Goal: Information Seeking & Learning: Learn about a topic

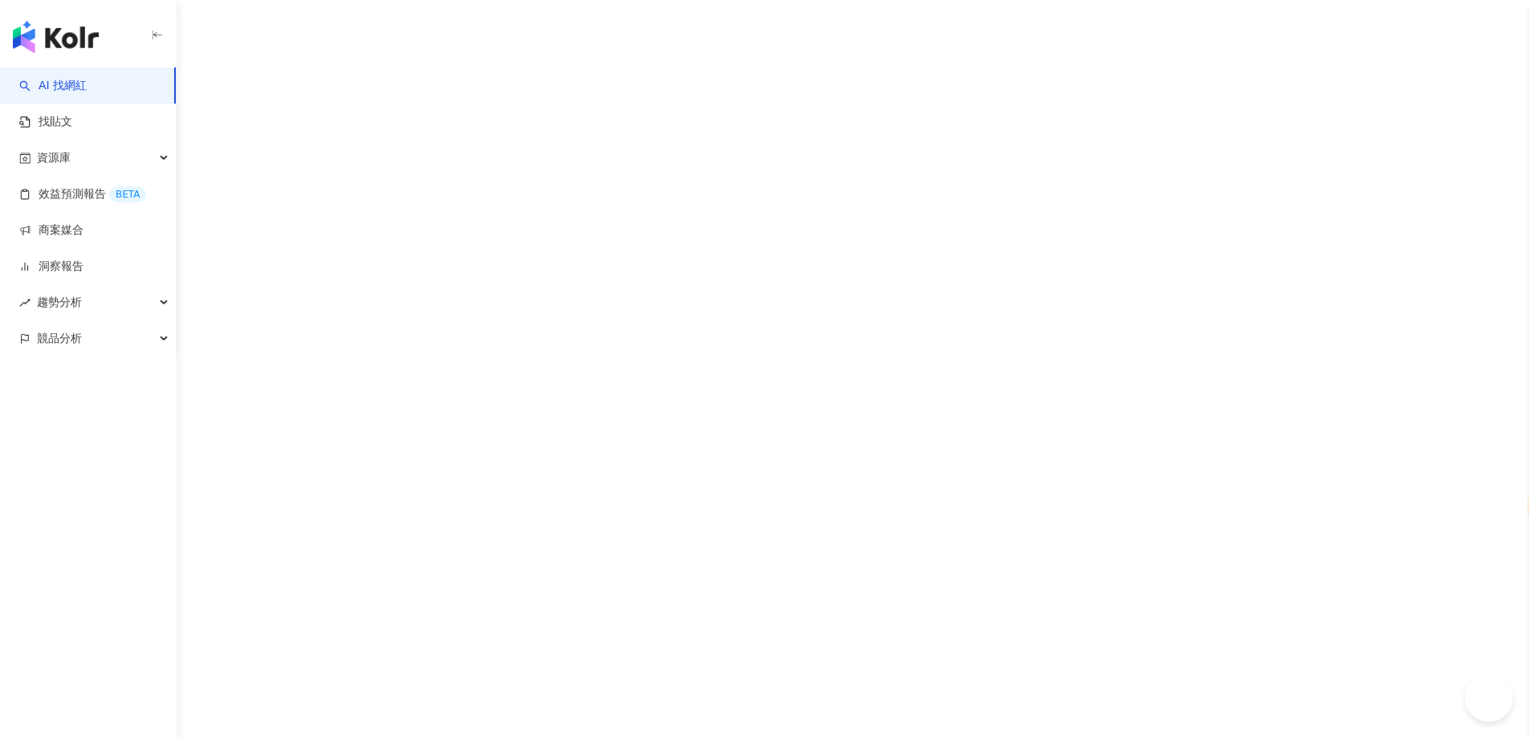
select select "*****"
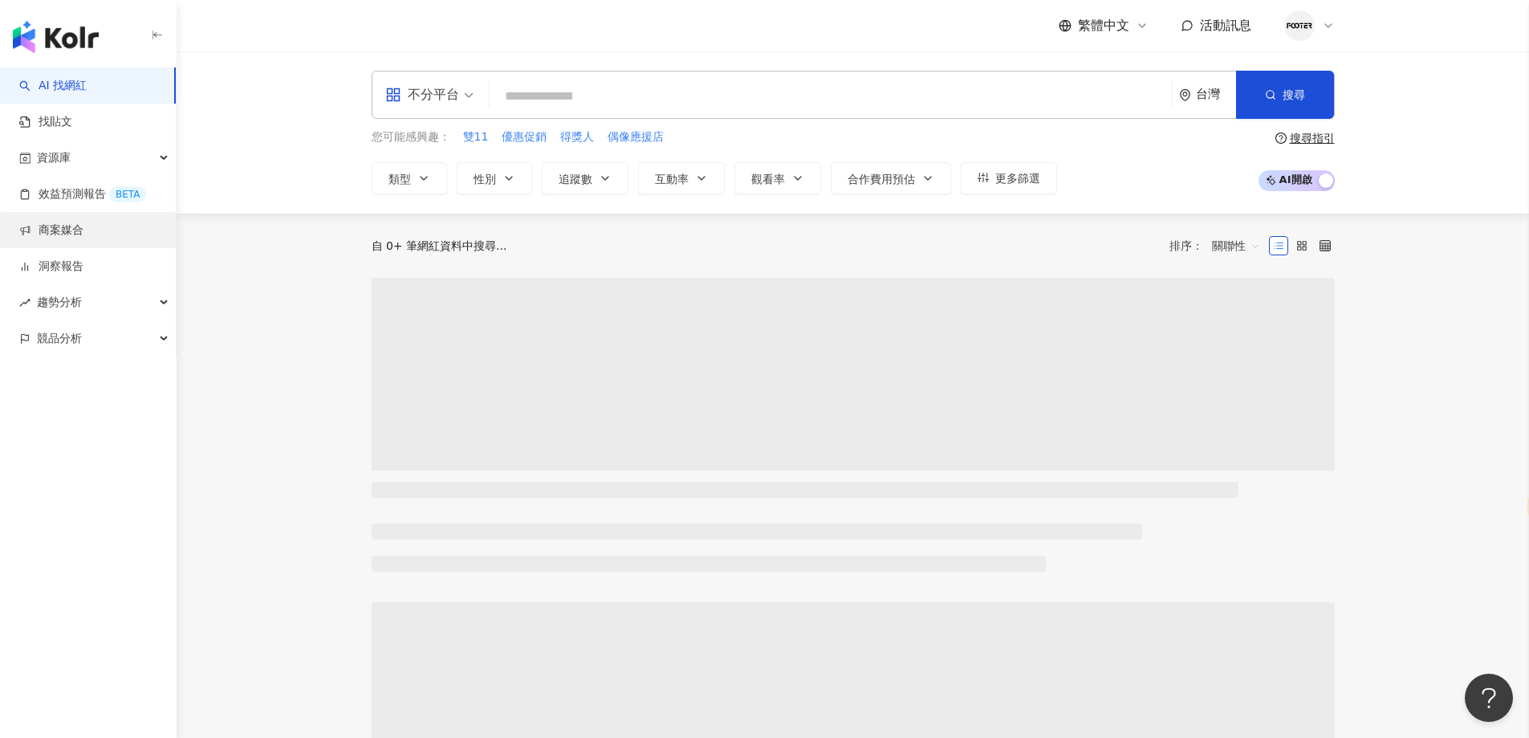
click at [83, 222] on link "商案媒合" at bounding box center [51, 230] width 64 height 16
click at [145, 156] on div "資源庫" at bounding box center [88, 158] width 176 height 36
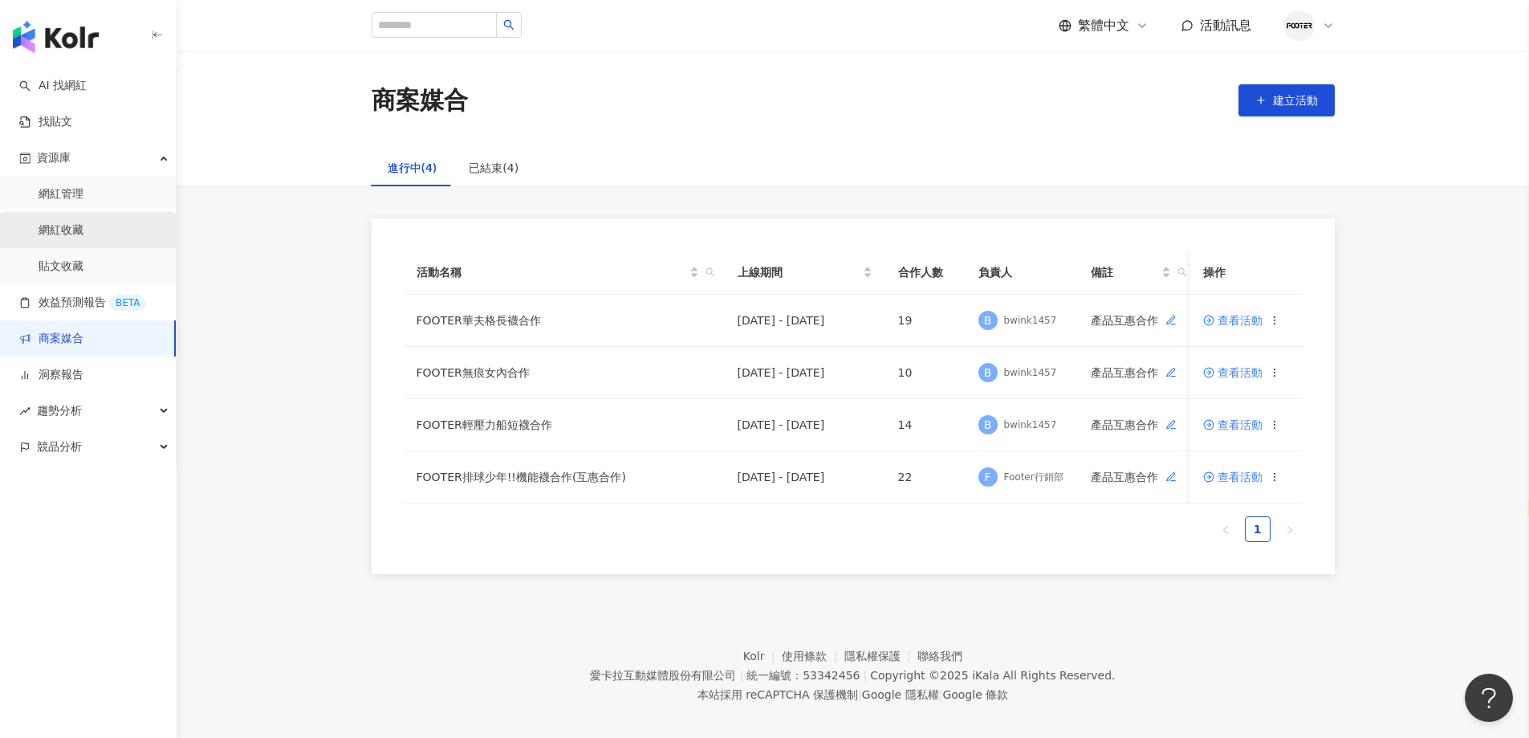
click at [83, 222] on link "網紅收藏" at bounding box center [61, 230] width 45 height 16
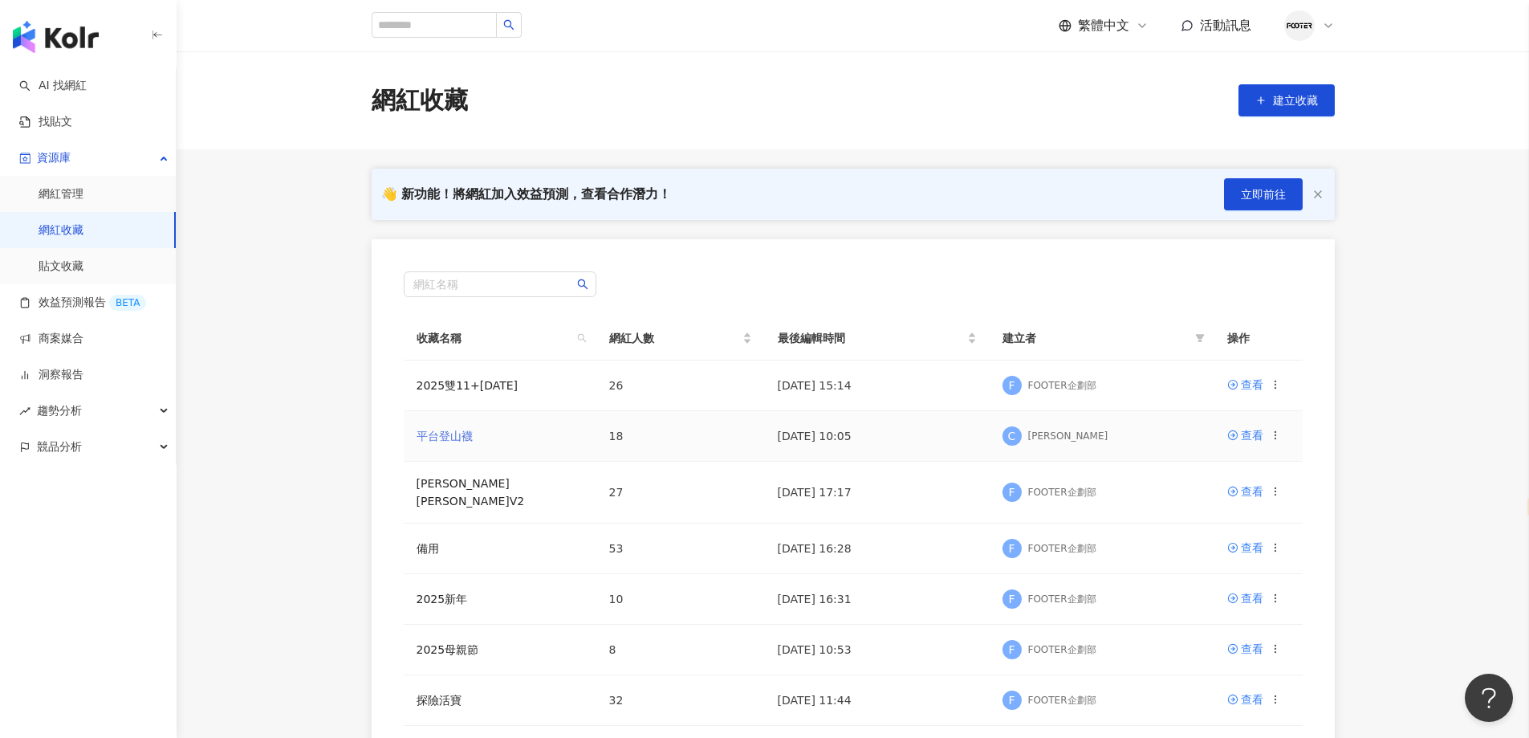
click at [441, 434] on link "平台登山襪" at bounding box center [445, 435] width 56 height 13
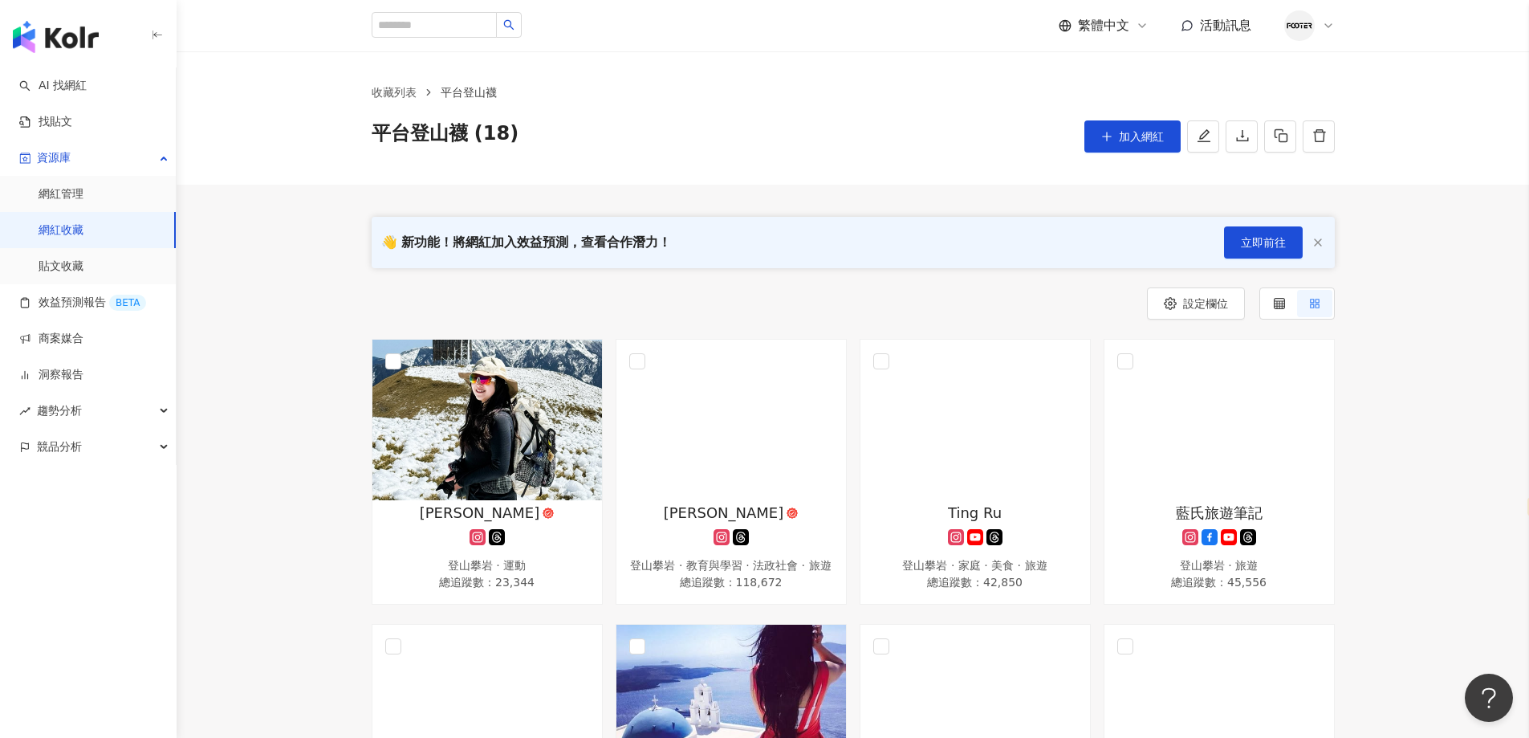
scroll to position [161, 0]
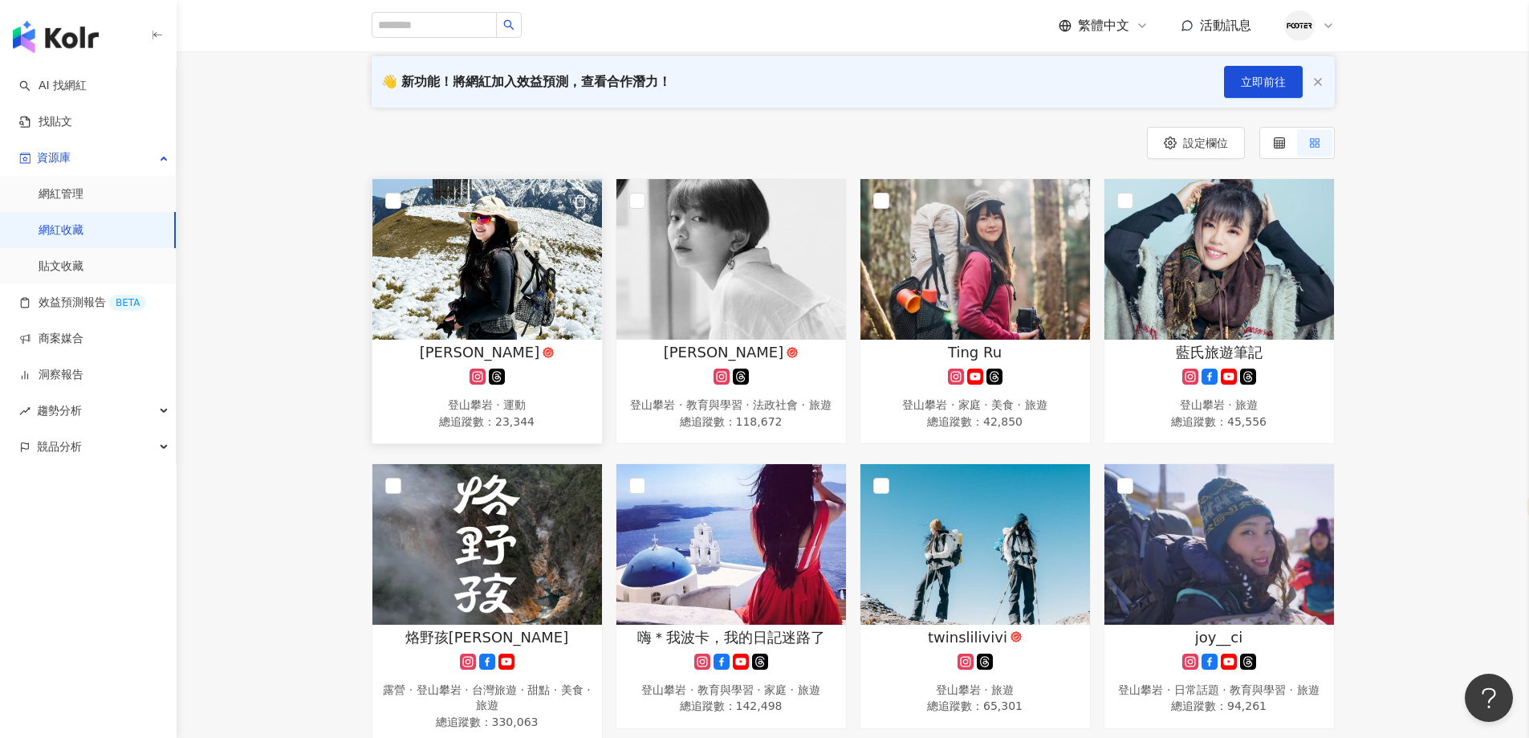
click at [533, 323] on img at bounding box center [487, 259] width 230 height 161
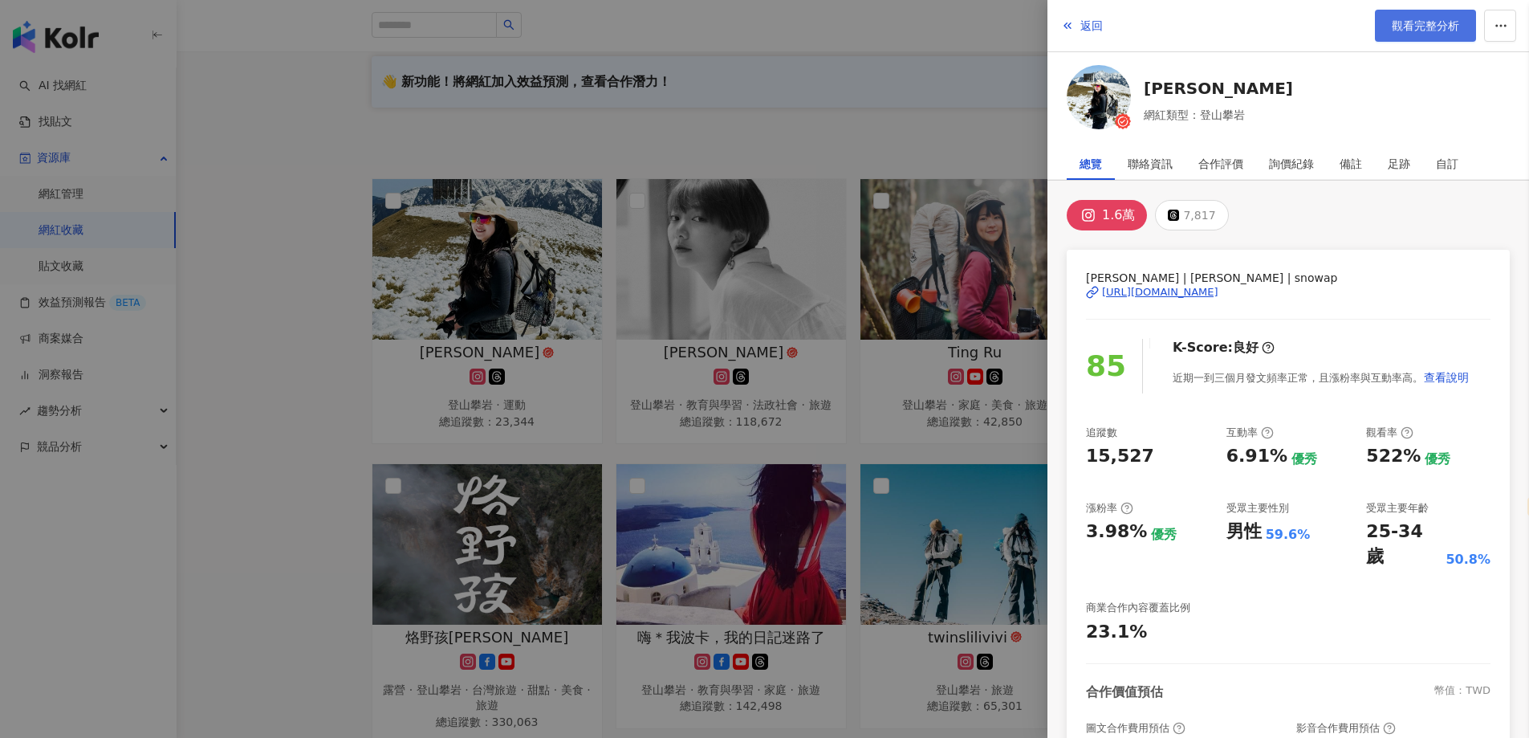
click at [1413, 38] on link "觀看完整分析" at bounding box center [1425, 26] width 101 height 32
click at [272, 456] on div at bounding box center [764, 369] width 1529 height 738
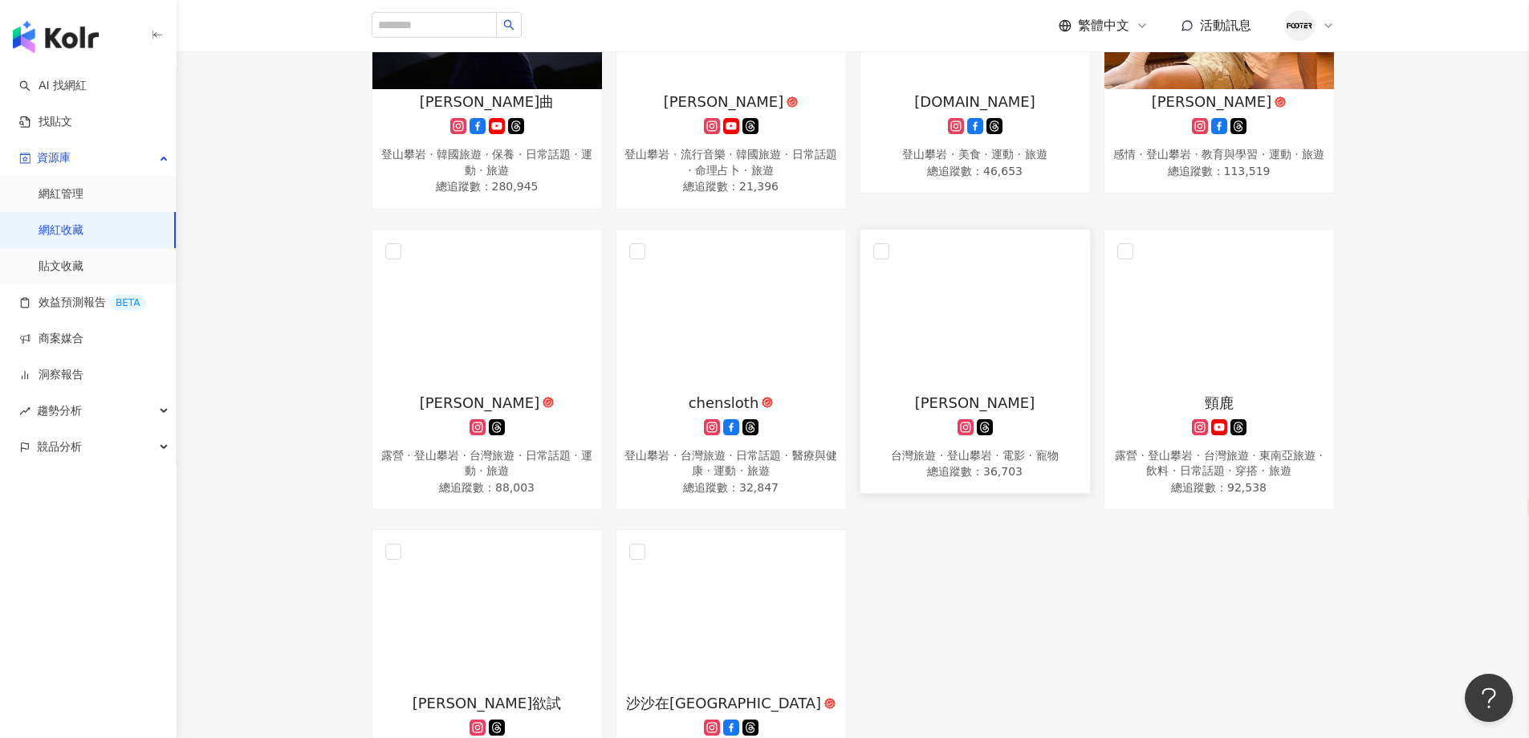
scroll to position [963, 0]
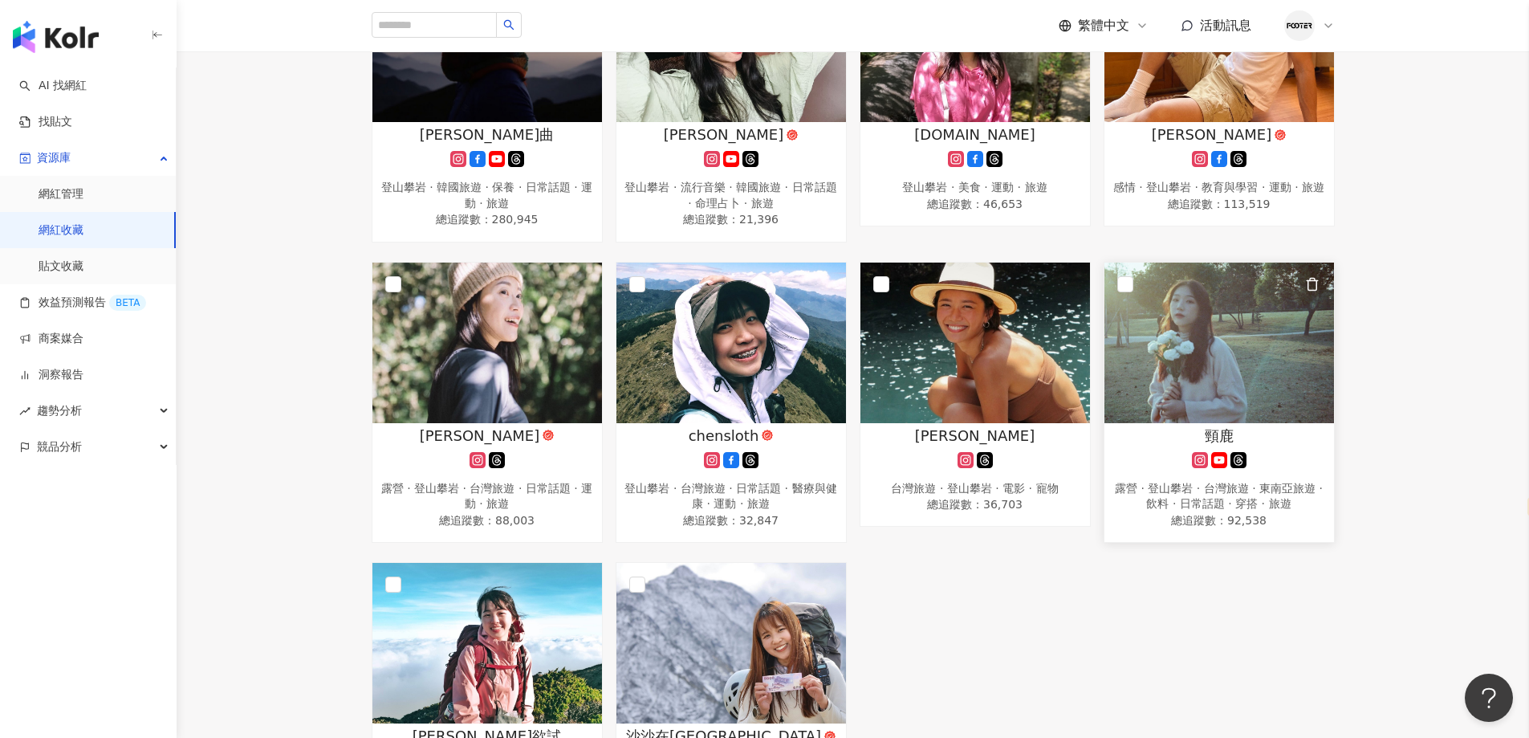
click at [1159, 380] on img at bounding box center [1219, 342] width 230 height 161
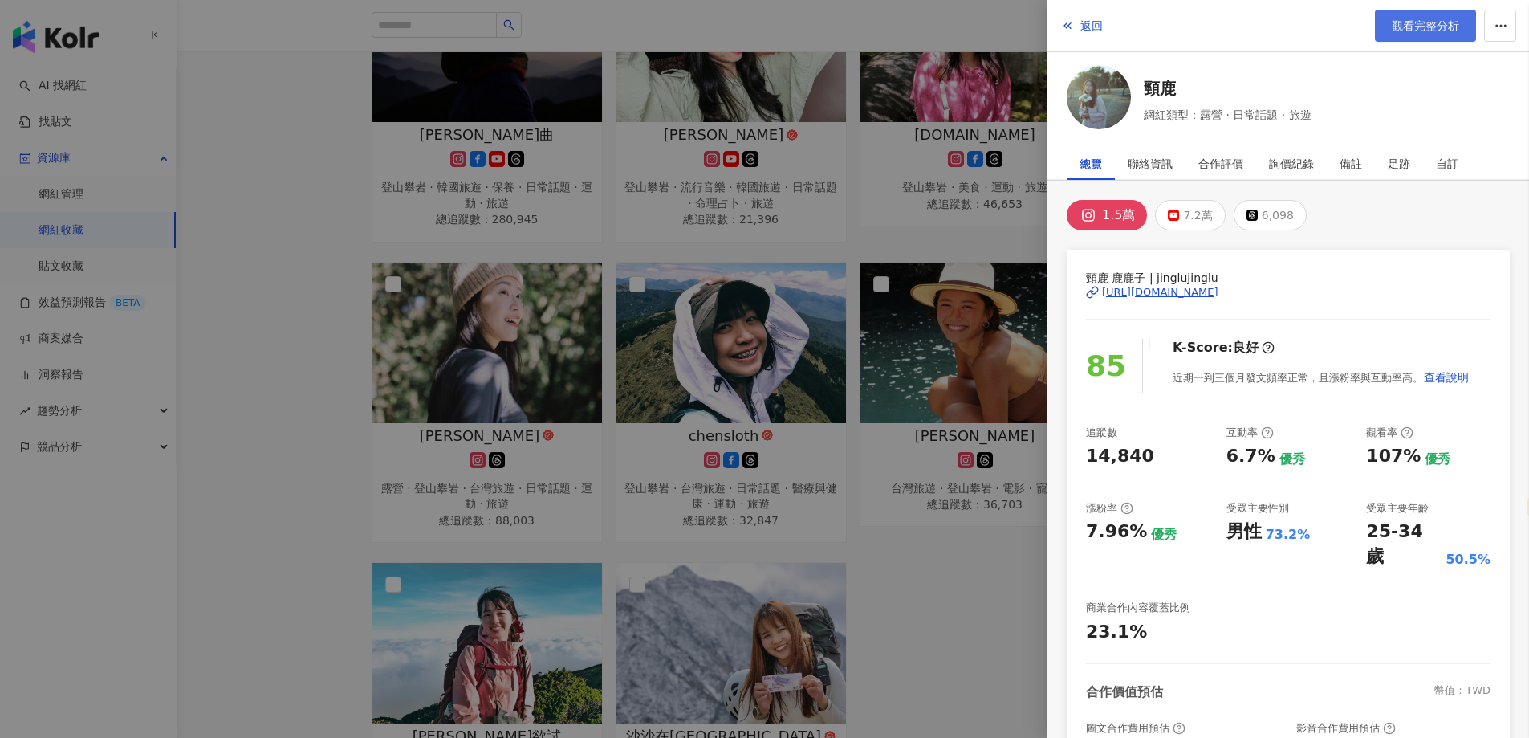
click at [1440, 25] on span "觀看完整分析" at bounding box center [1425, 25] width 67 height 13
click at [501, 288] on div at bounding box center [764, 369] width 1529 height 738
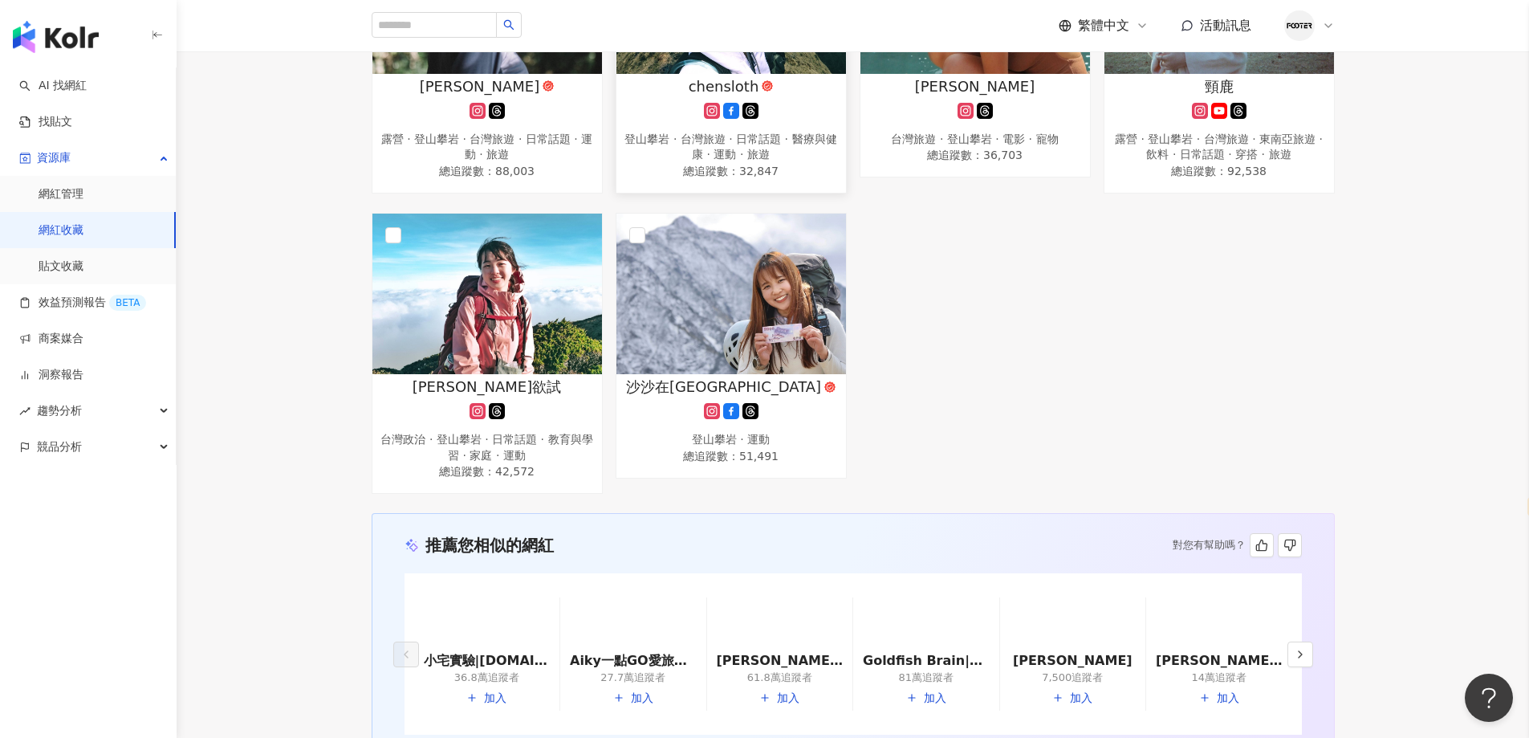
scroll to position [1364, 0]
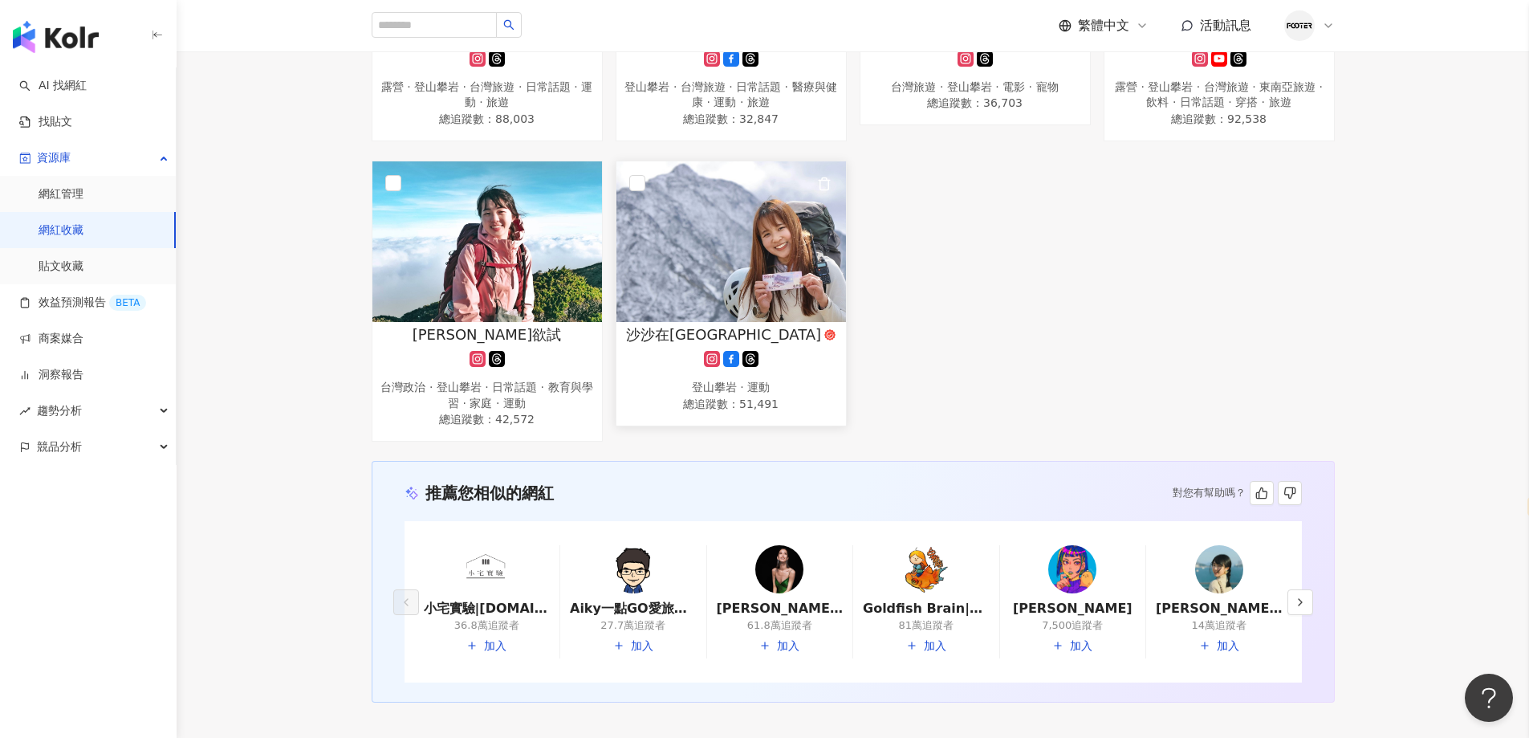
click at [646, 270] on img at bounding box center [731, 241] width 230 height 161
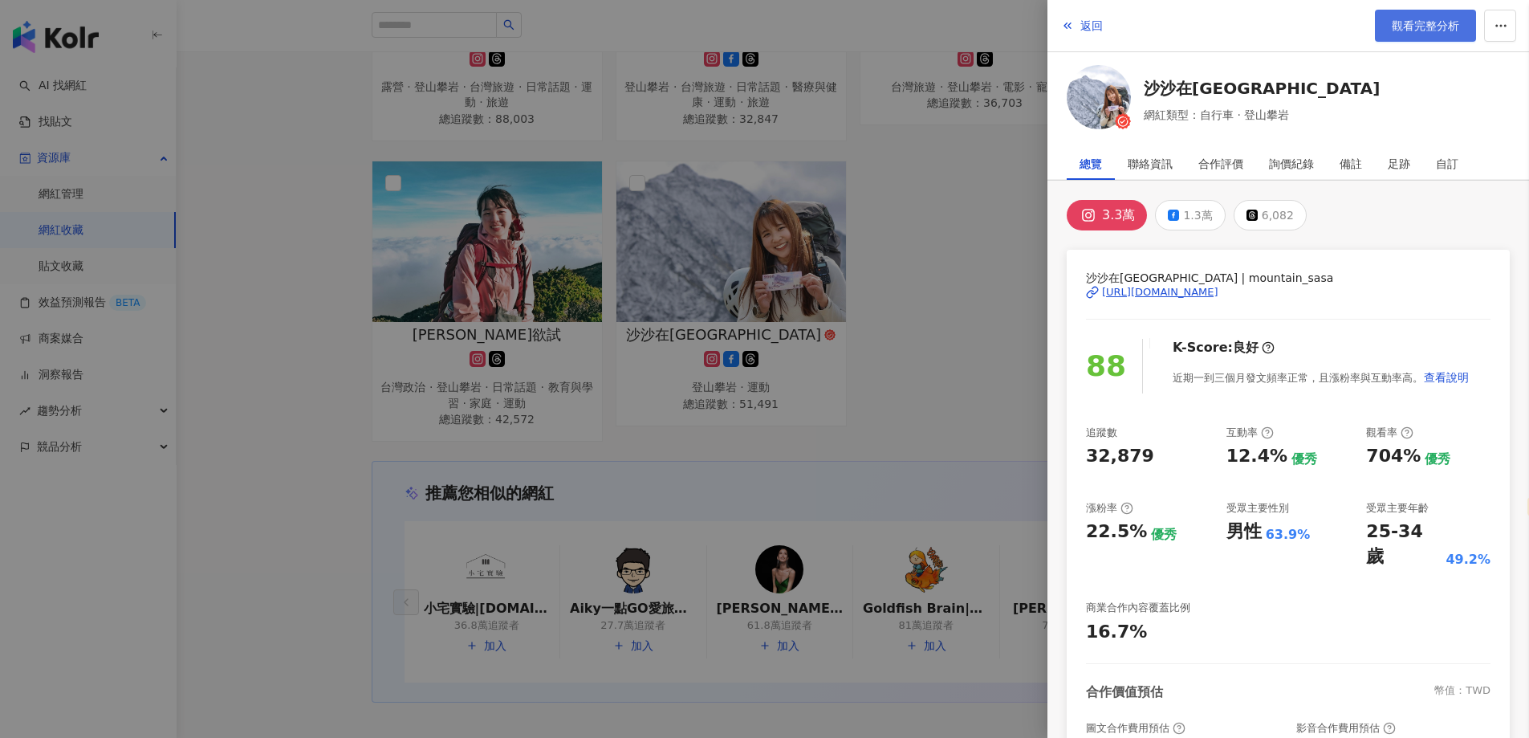
click at [1405, 30] on span "觀看完整分析" at bounding box center [1425, 25] width 67 height 13
click at [546, 201] on div at bounding box center [764, 369] width 1529 height 738
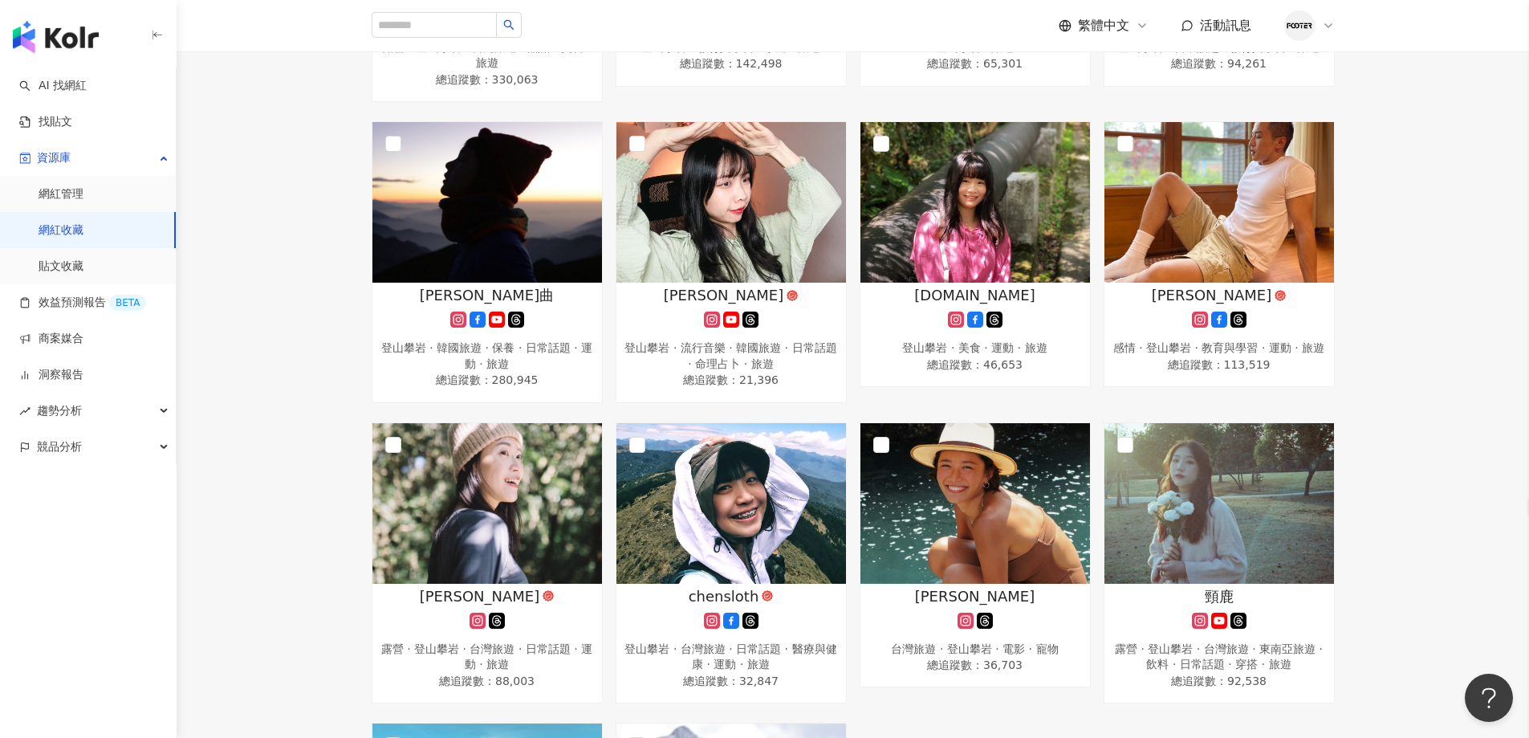
scroll to position [241, 0]
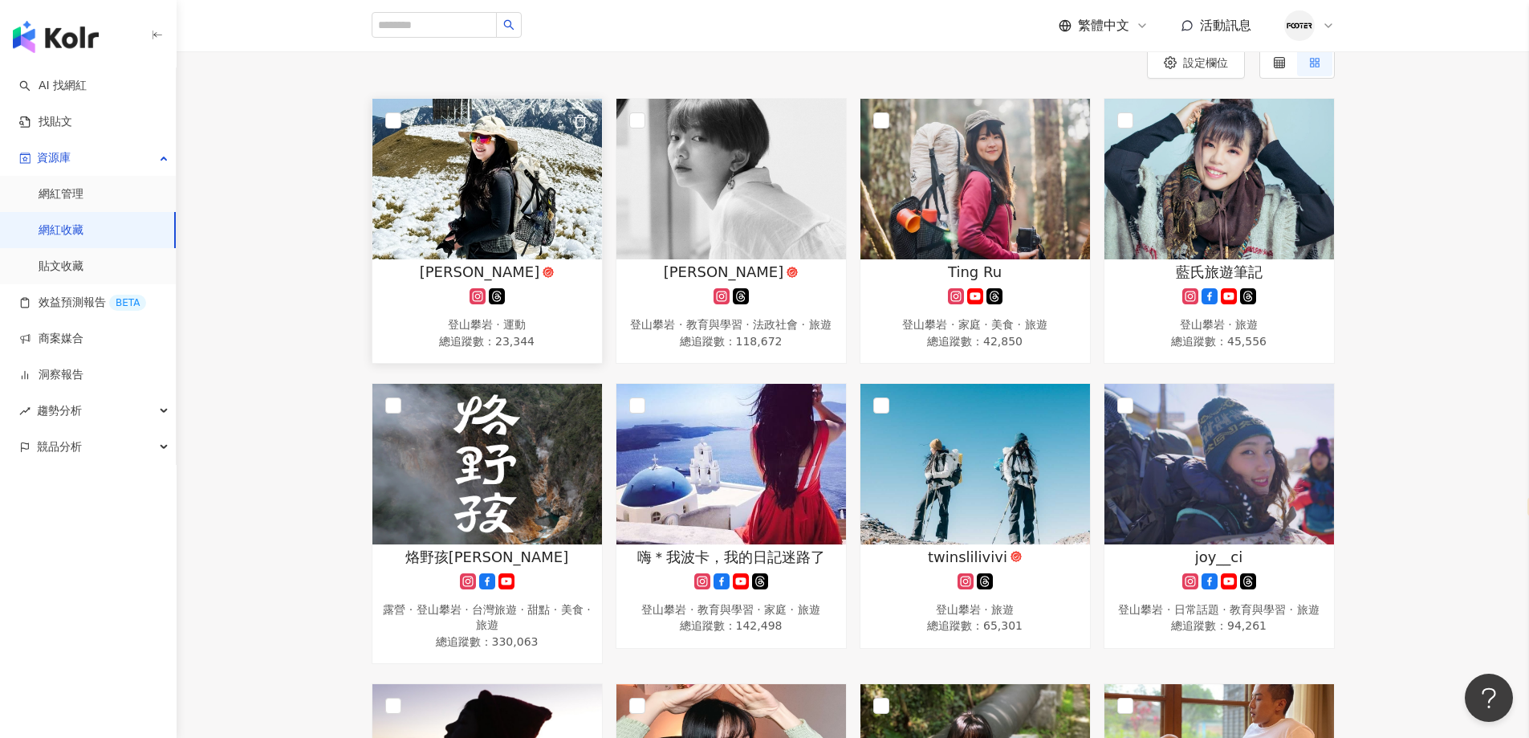
click at [410, 215] on img at bounding box center [487, 179] width 230 height 161
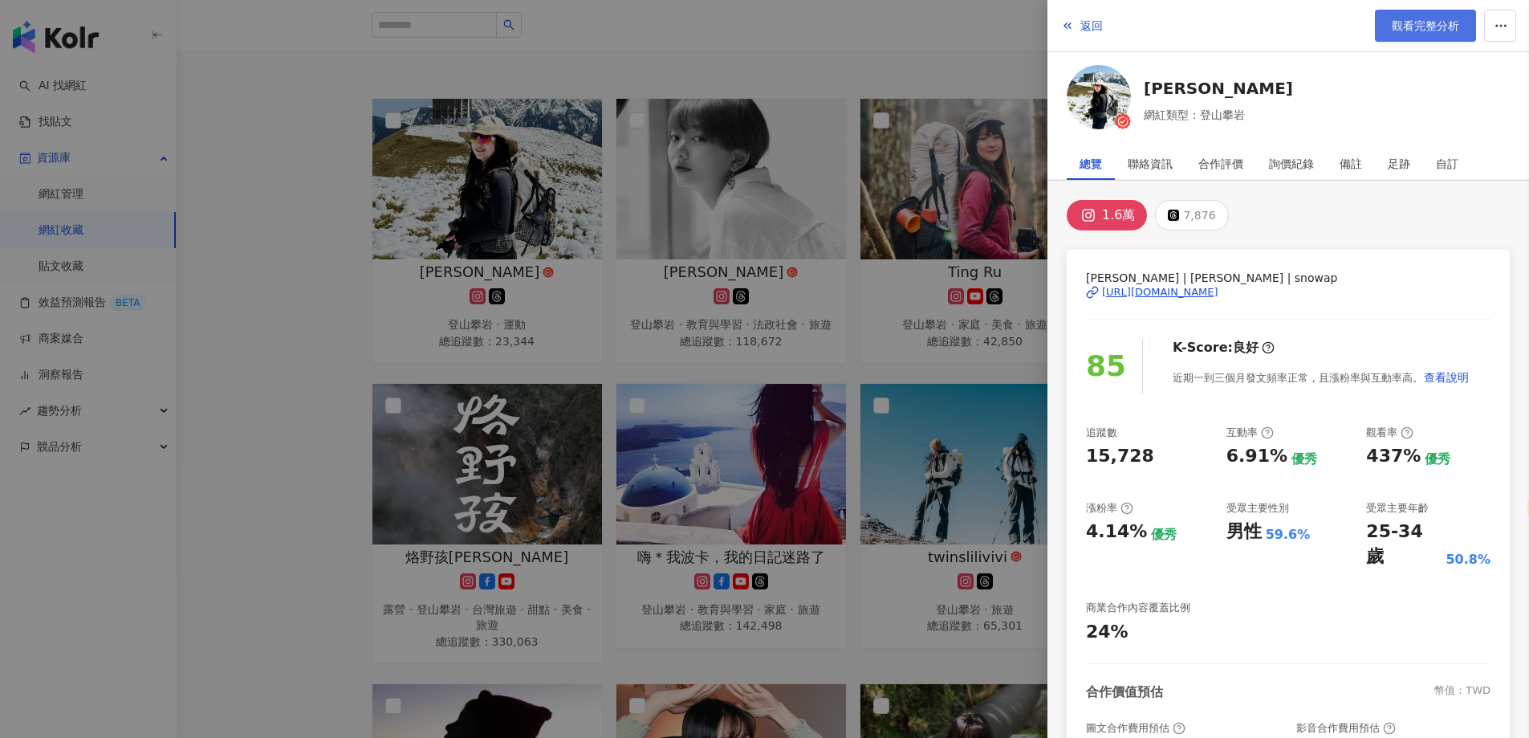
click at [1396, 30] on span "觀看完整分析" at bounding box center [1425, 25] width 67 height 13
click at [709, 311] on div at bounding box center [764, 369] width 1529 height 738
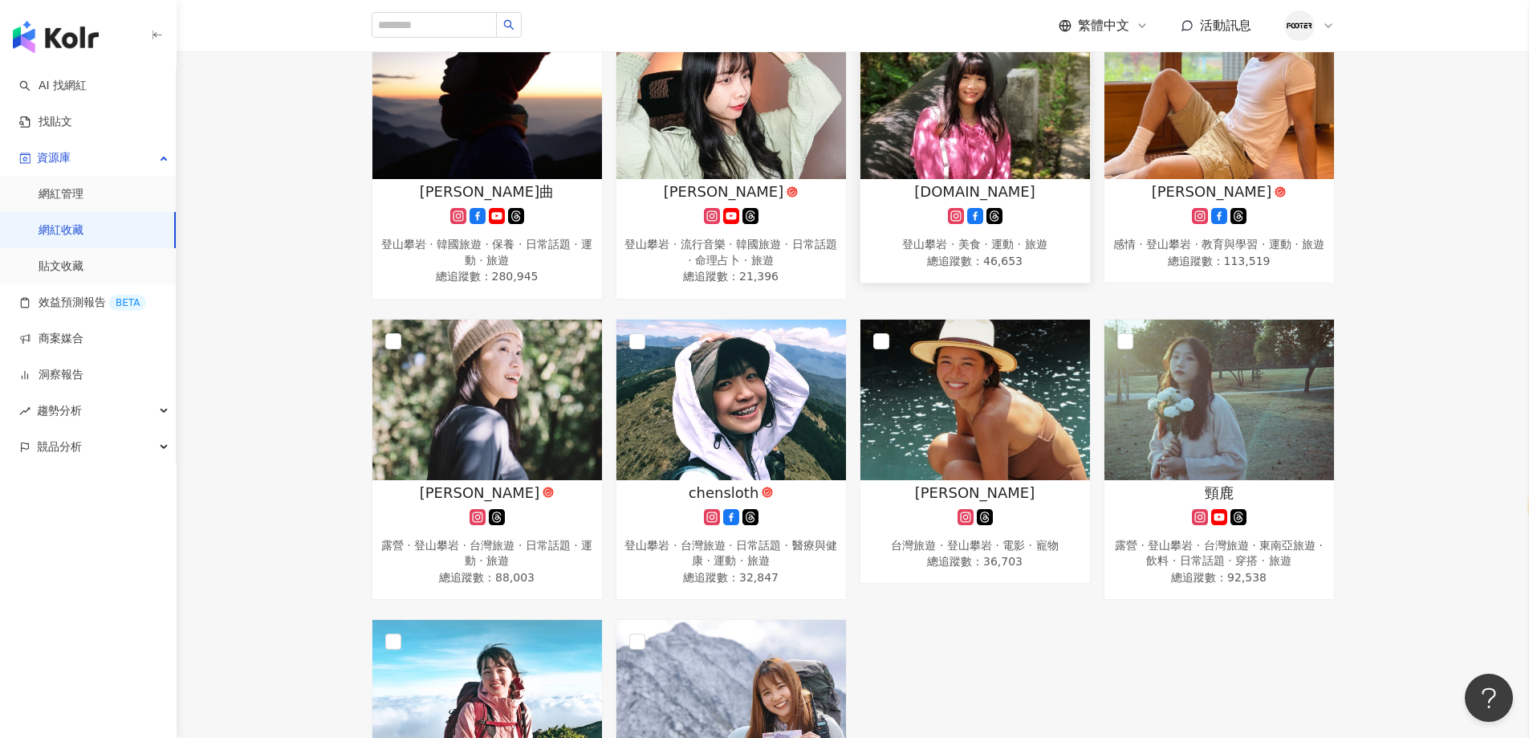
scroll to position [1043, 0]
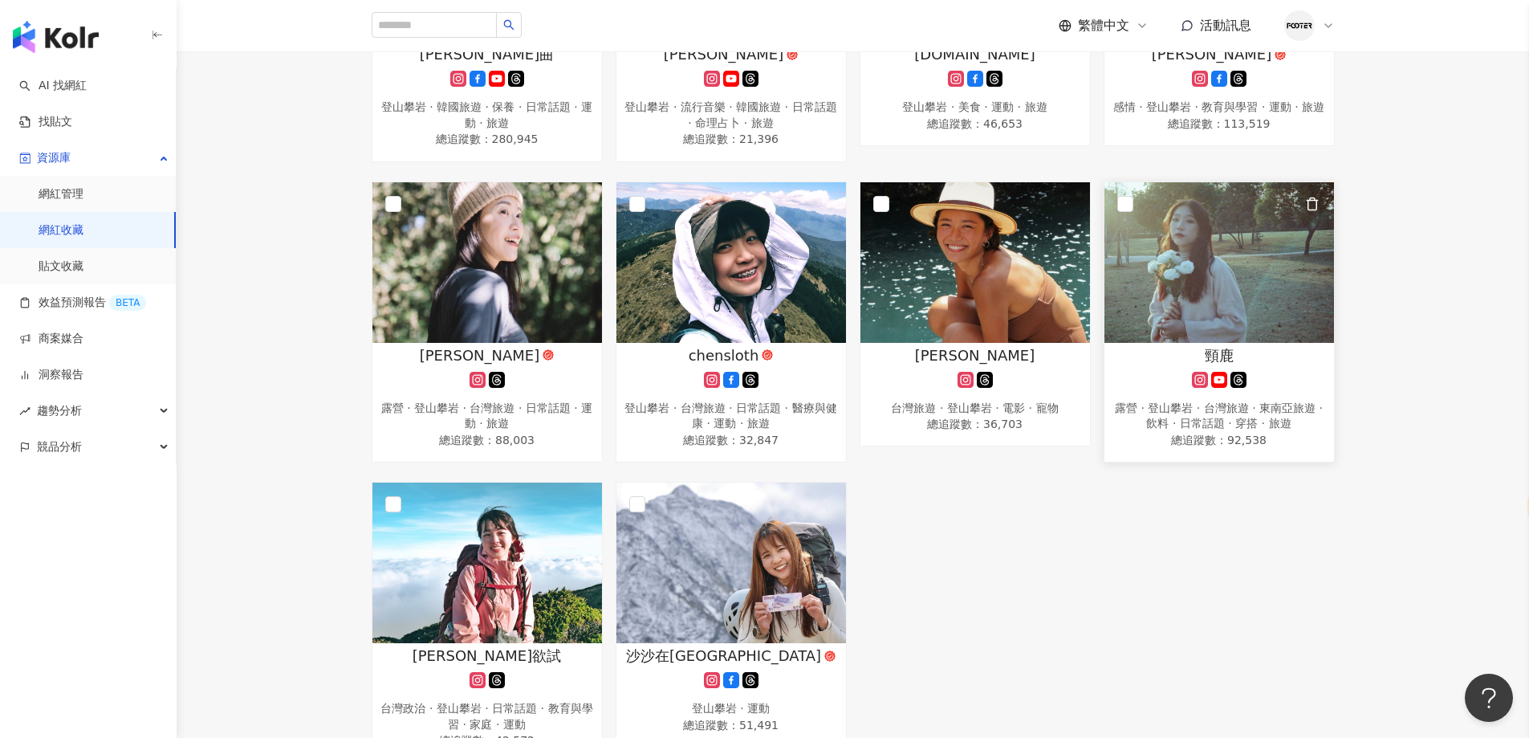
click at [1165, 311] on img at bounding box center [1219, 262] width 230 height 161
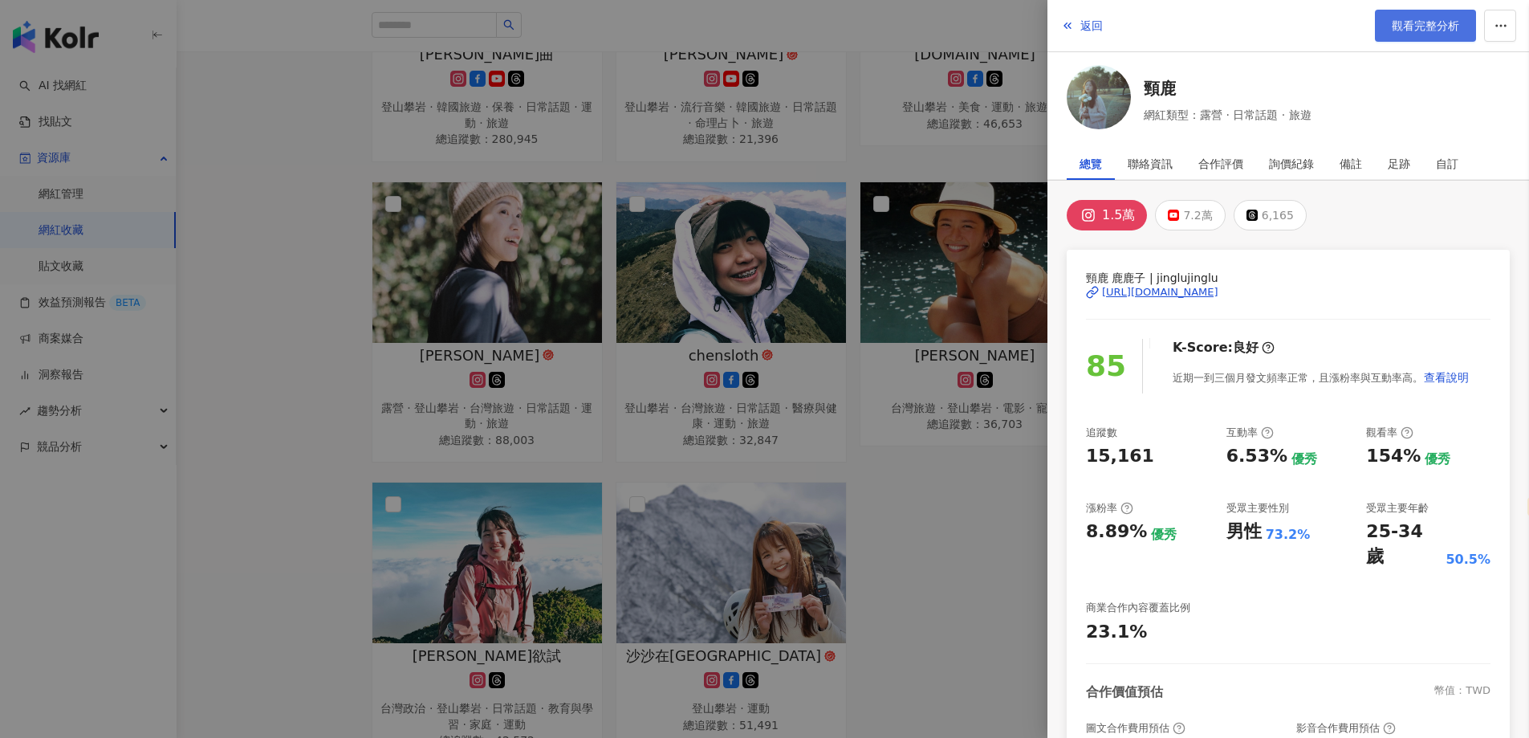
click at [1447, 27] on span "觀看完整分析" at bounding box center [1425, 25] width 67 height 13
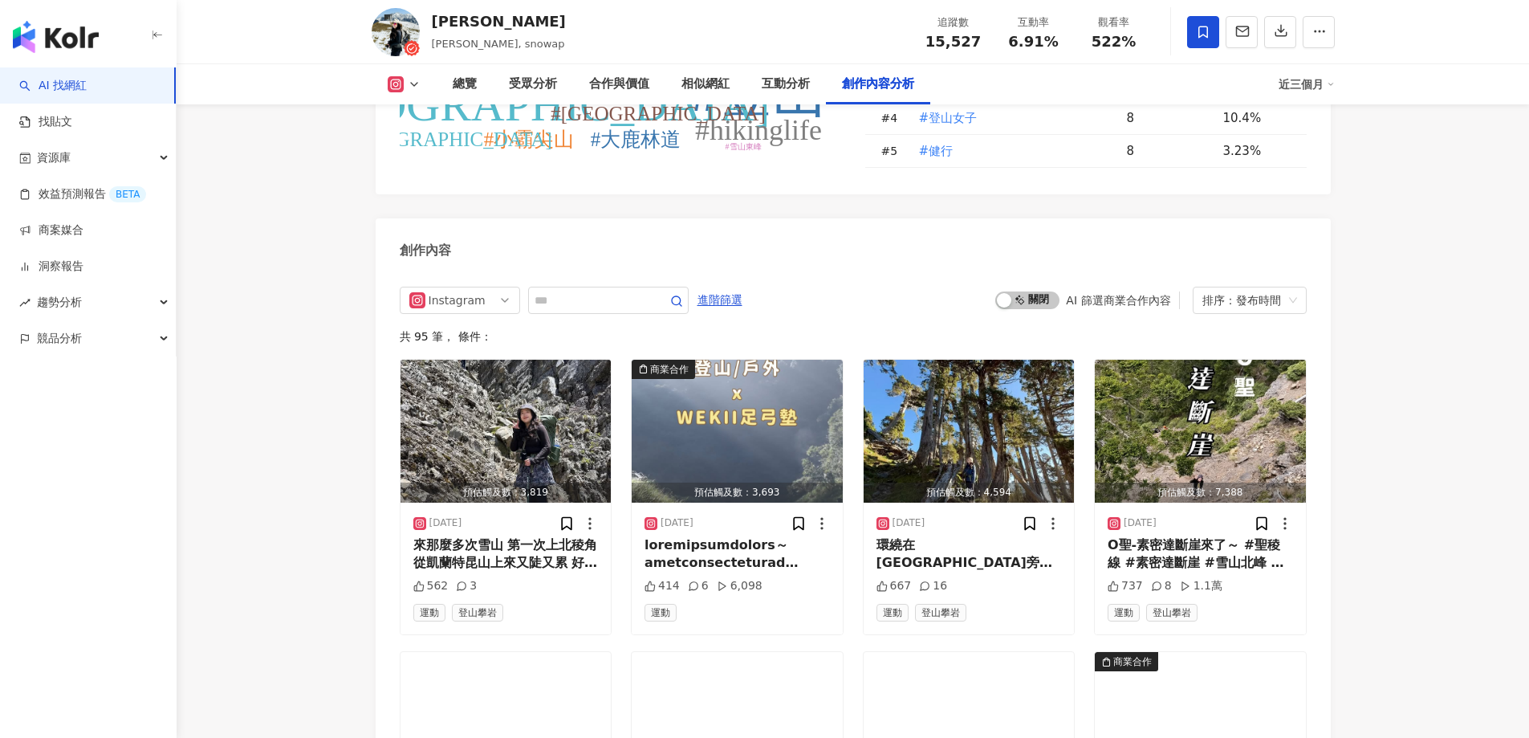
scroll to position [4818, 0]
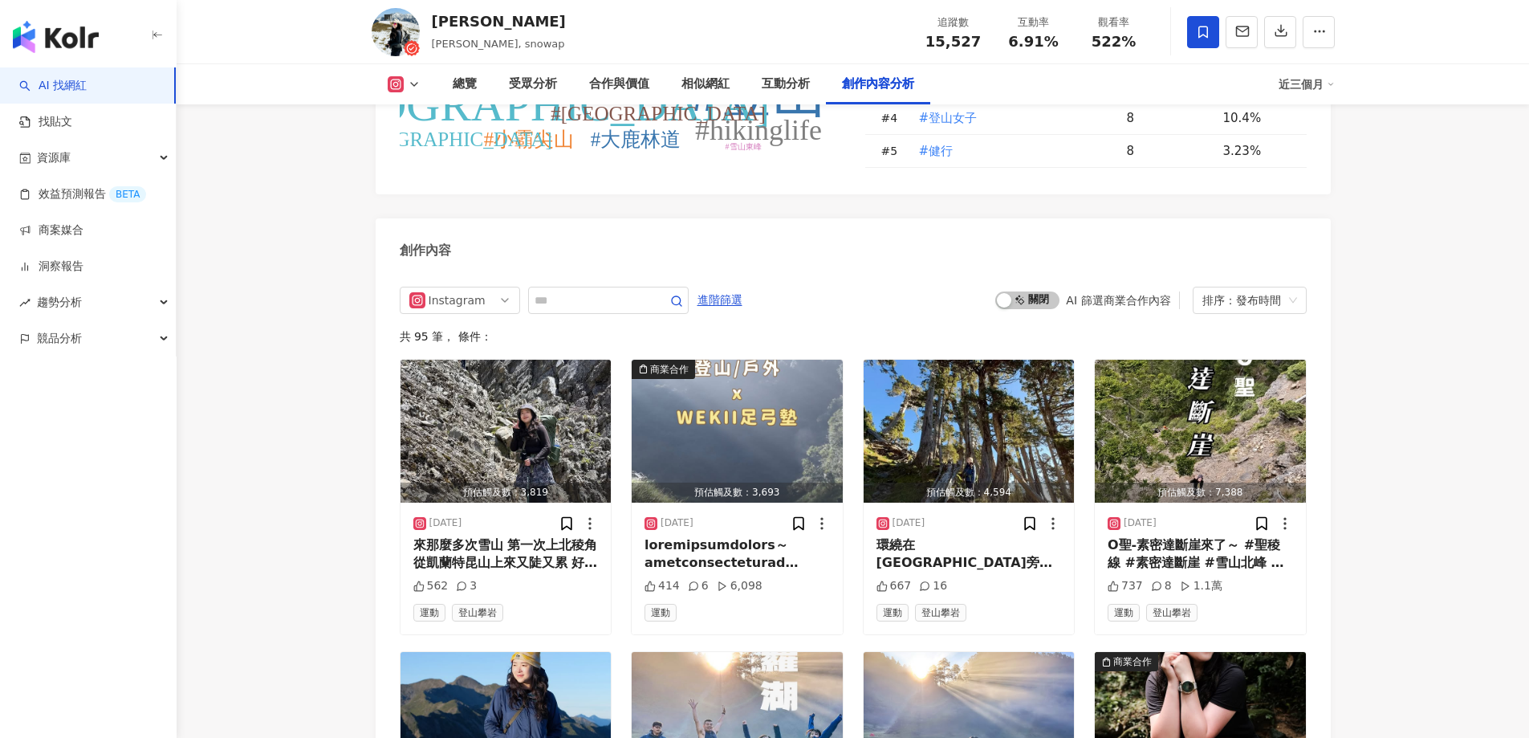
select select "*****"
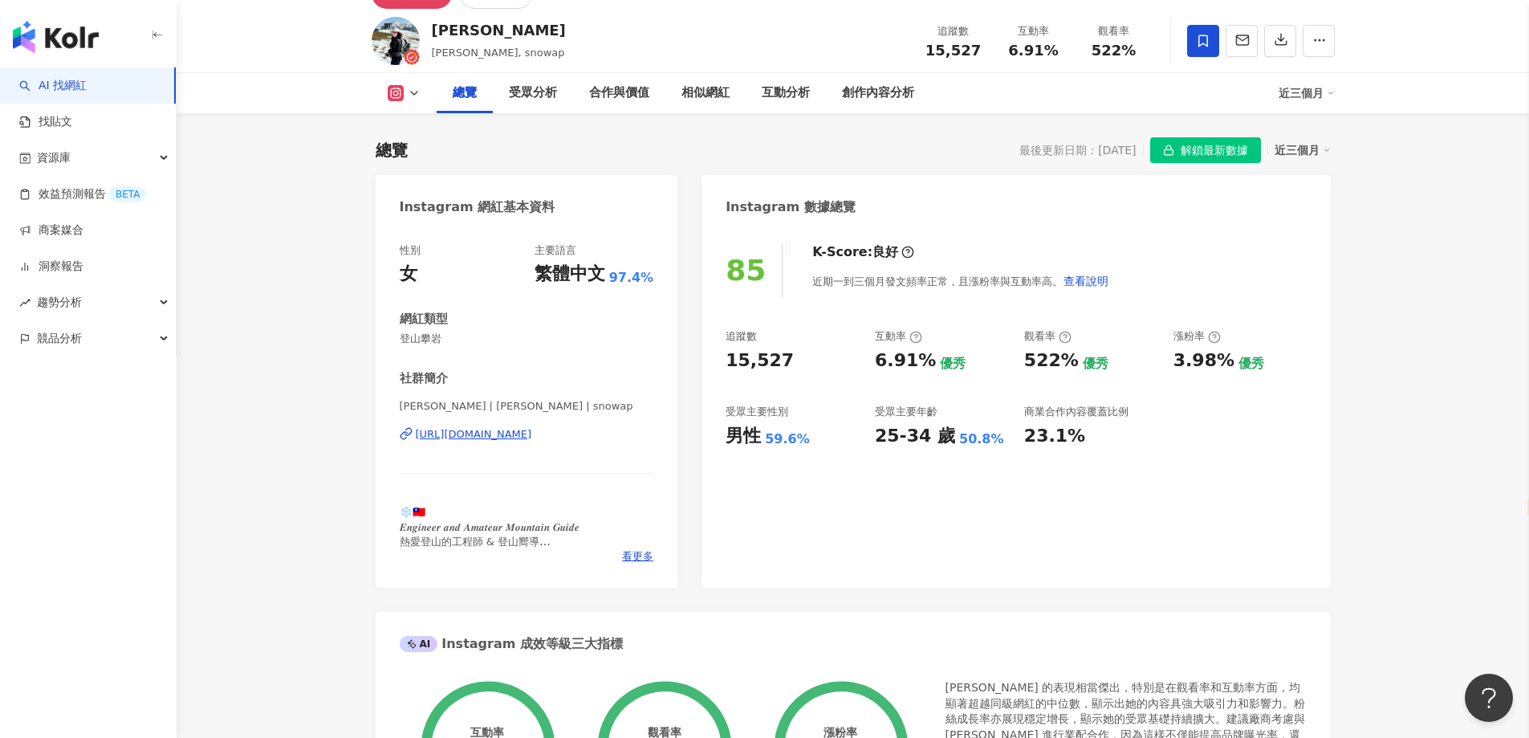
scroll to position [0, 0]
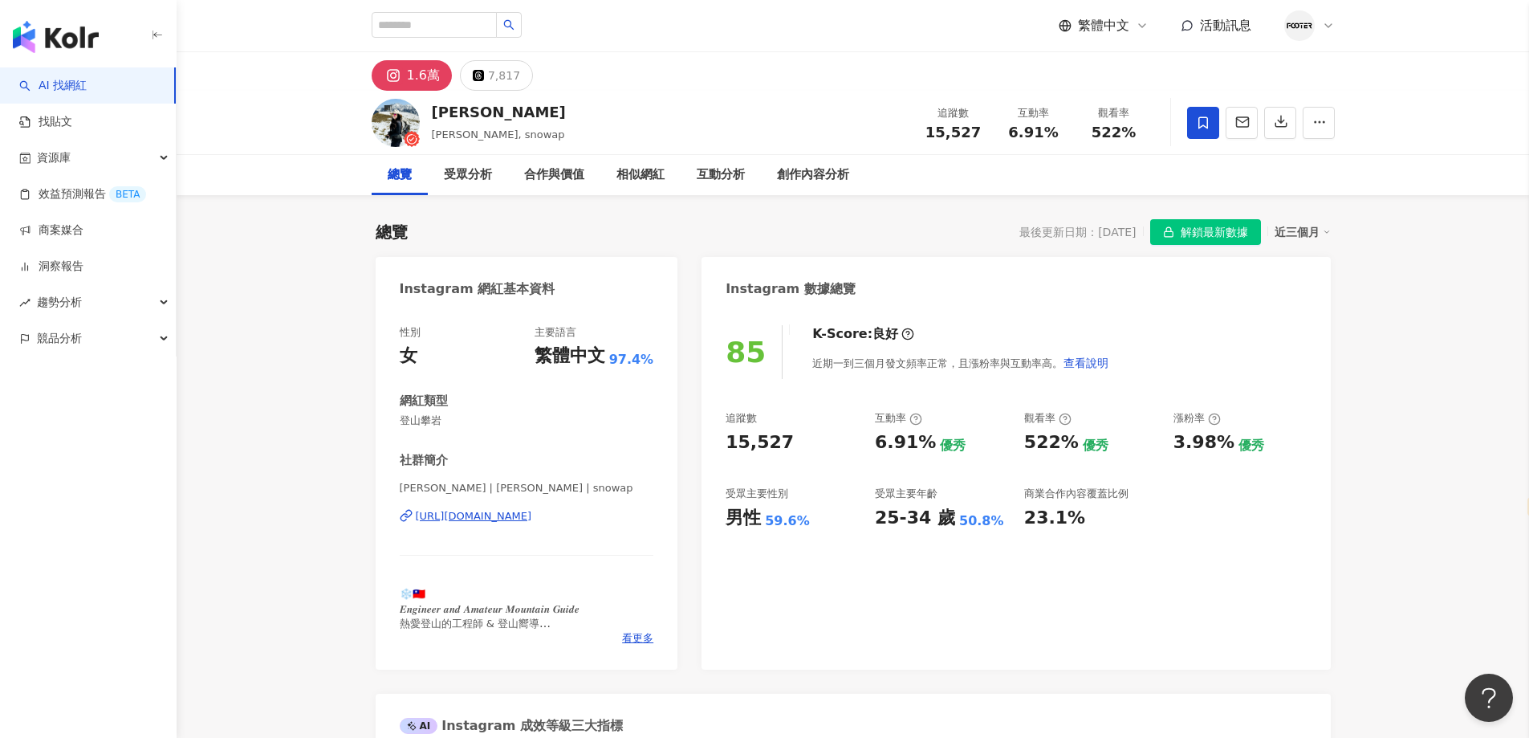
click at [1178, 226] on button "解鎖最新數據" at bounding box center [1205, 232] width 111 height 26
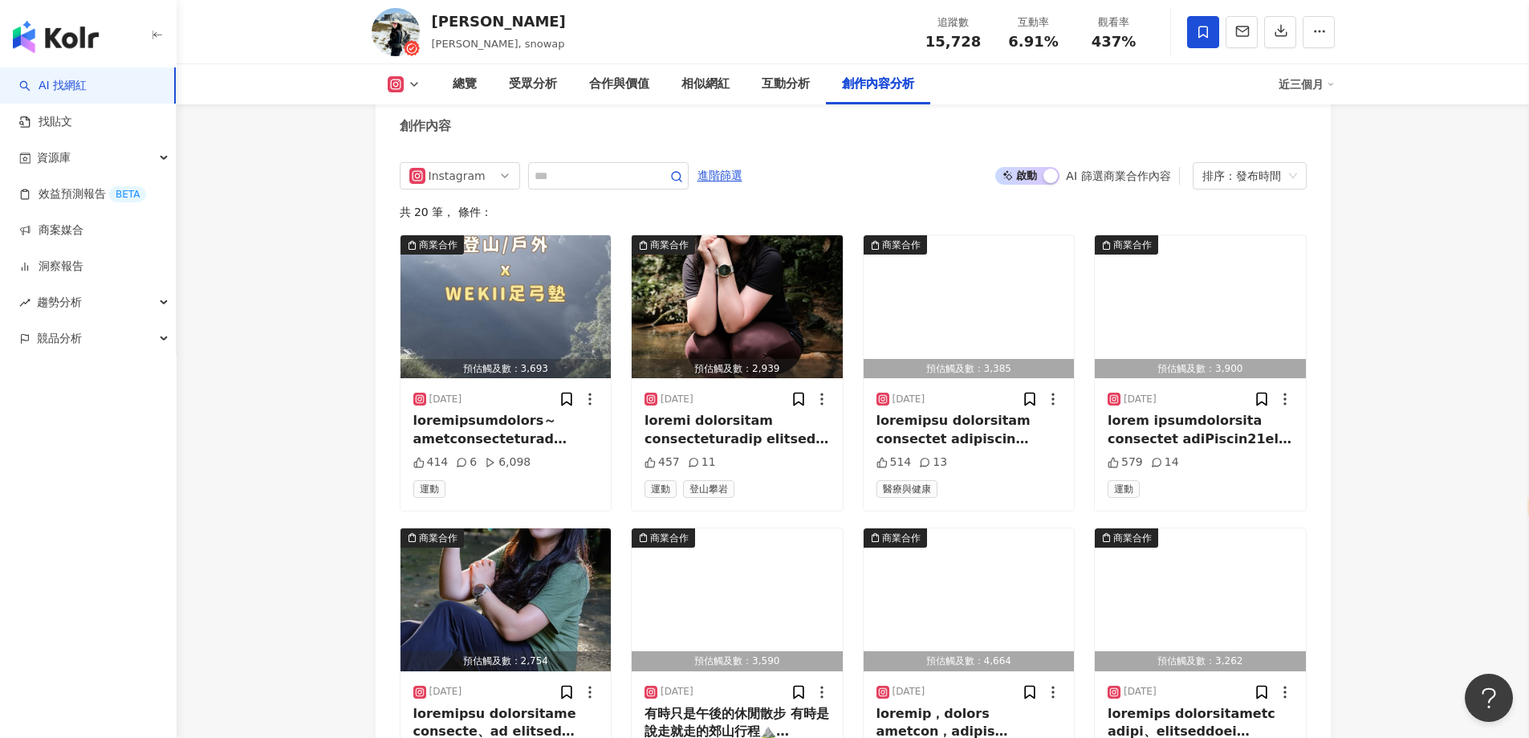
scroll to position [4904, 0]
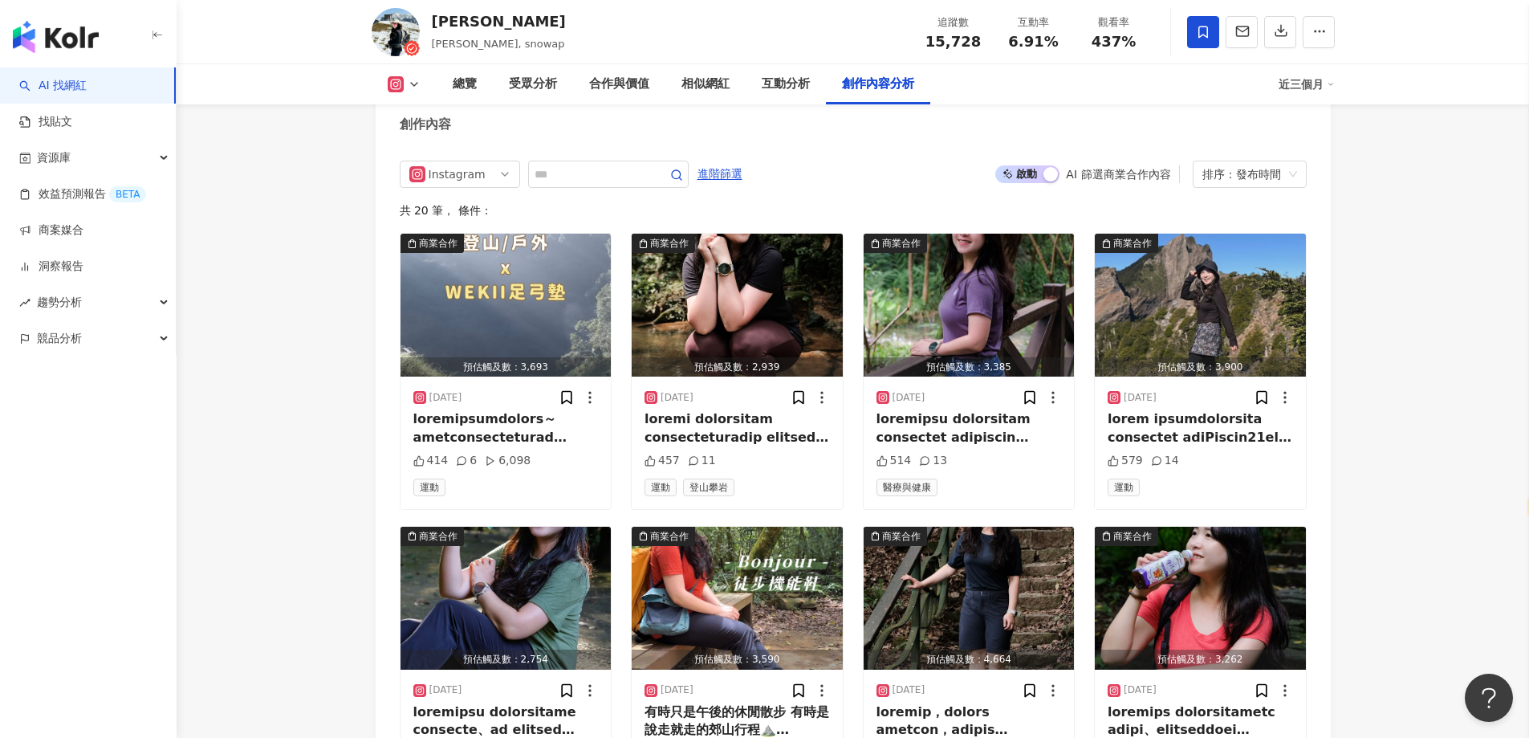
click at [1313, 140] on div "創作內容" at bounding box center [853, 118] width 955 height 52
click at [1288, 38] on button "button" at bounding box center [1280, 32] width 32 height 32
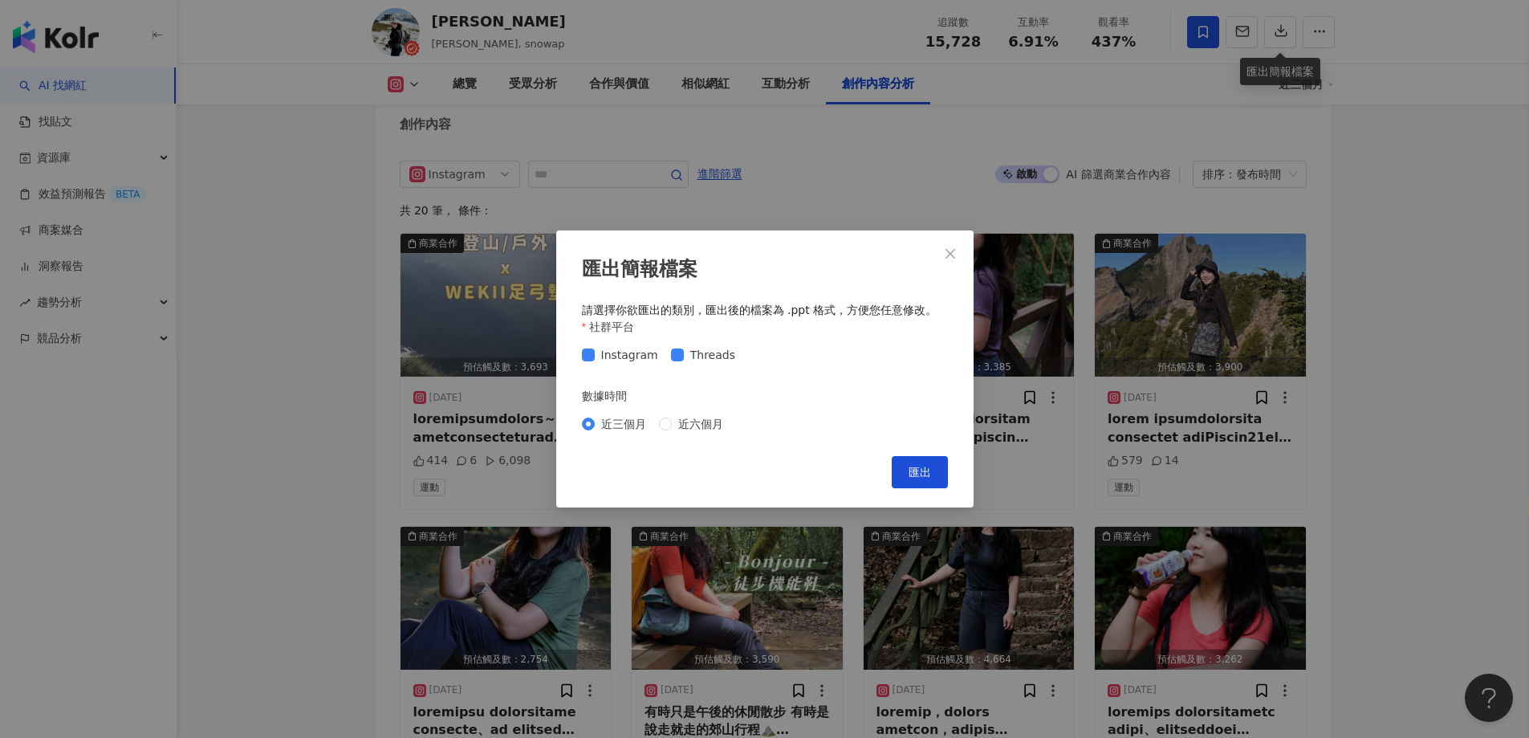
click at [696, 358] on span "Threads" at bounding box center [713, 355] width 58 height 18
click at [913, 475] on span "匯出" at bounding box center [919, 471] width 22 height 13
click at [952, 249] on icon "close" at bounding box center [950, 253] width 13 height 13
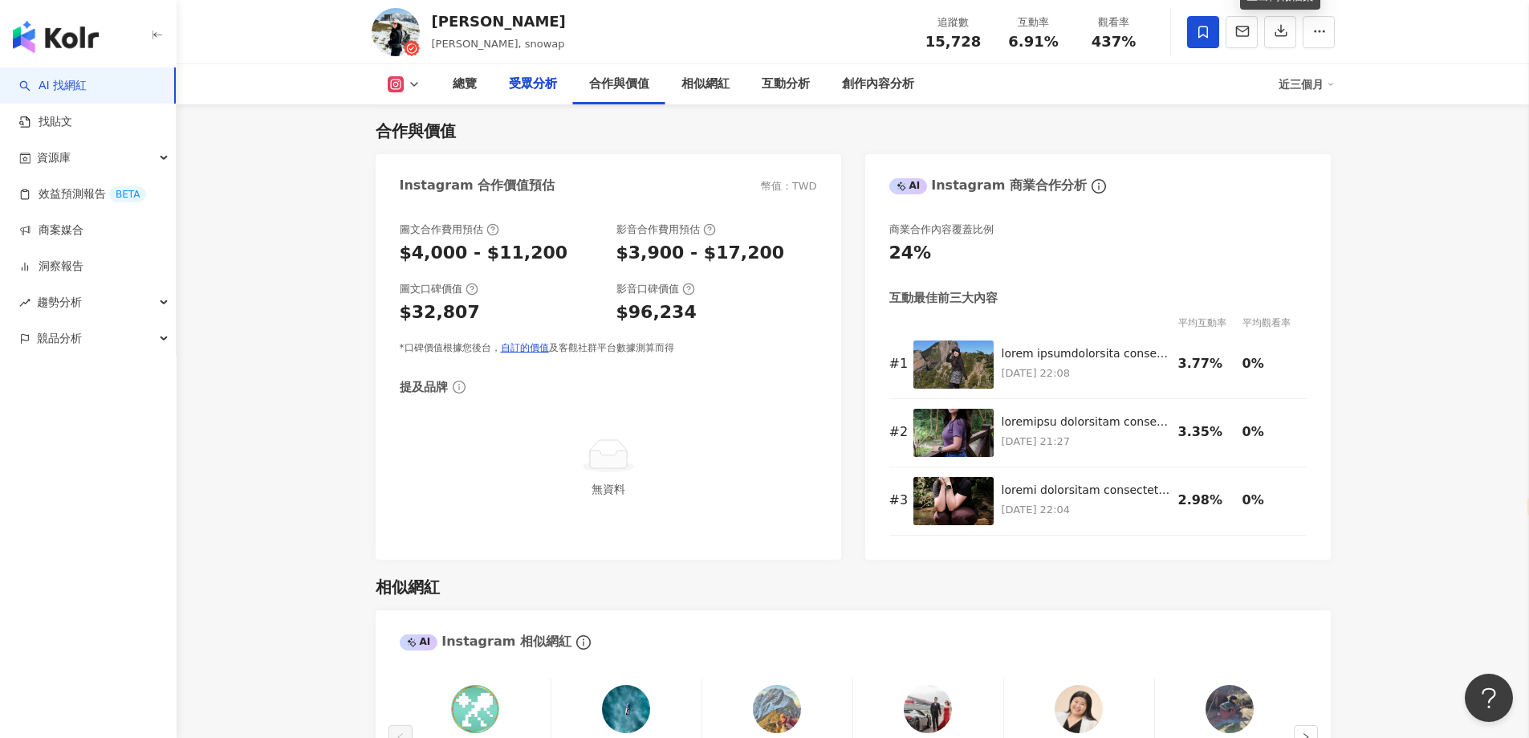
scroll to position [1675, 0]
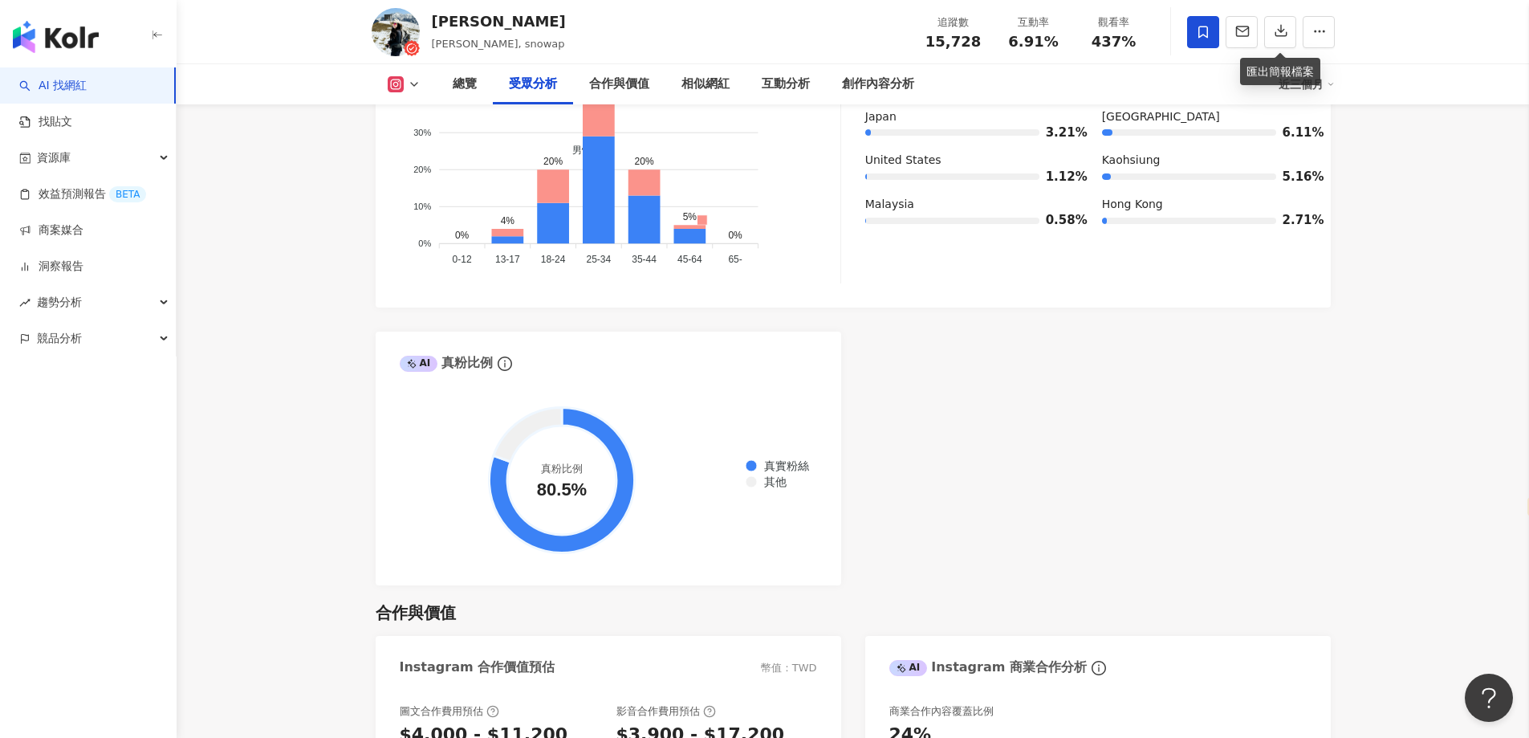
click at [1299, 417] on div "AI Instagram 受眾樣貌分析 受眾主要性別 男性 59.6% 受眾主要年齡 25-34 歲 50.8% 受眾年齡及性別分布 男性 女性 60% 60…" at bounding box center [853, 209] width 955 height 752
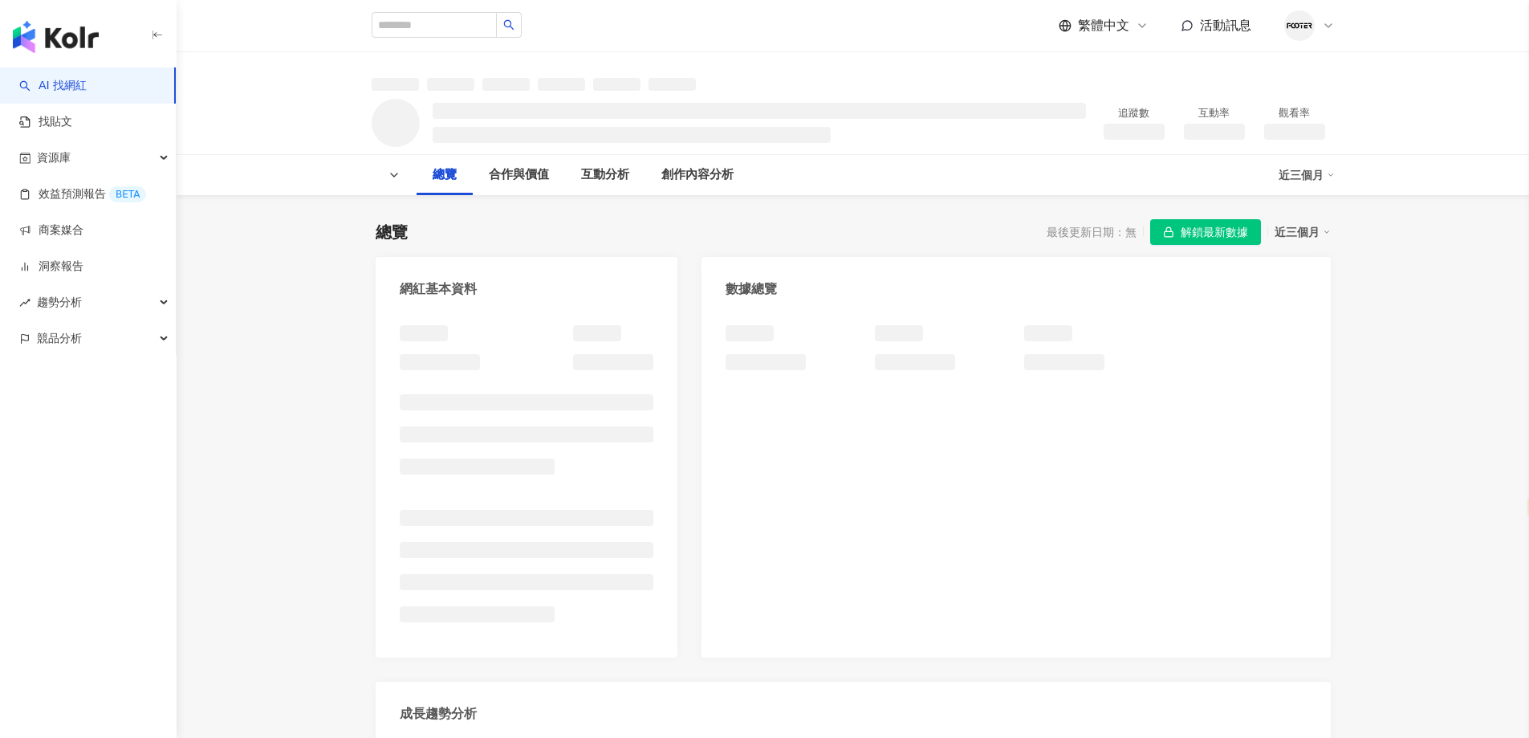
select select "*****"
click at [1187, 237] on span "解鎖最新數據" at bounding box center [1214, 233] width 67 height 26
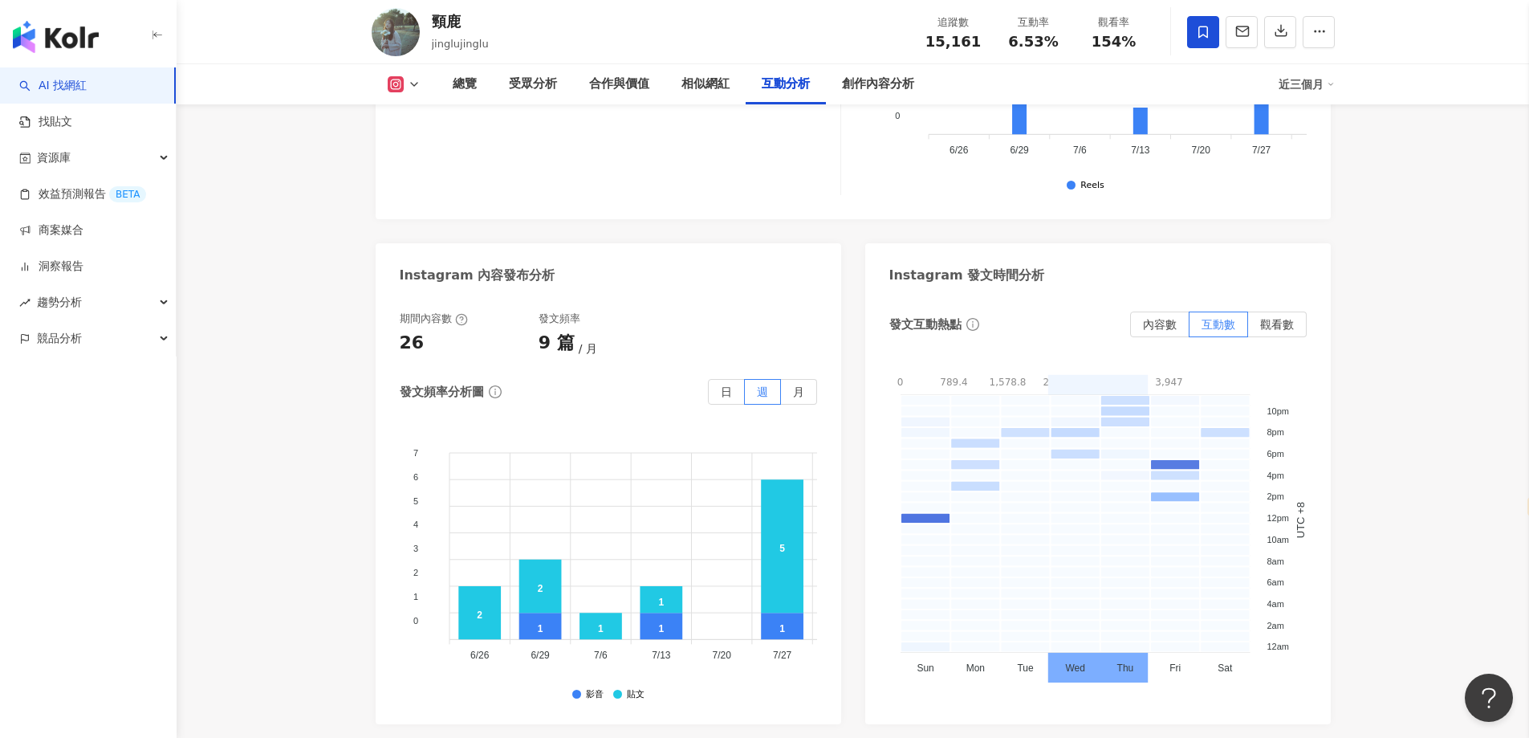
scroll to position [4414, 0]
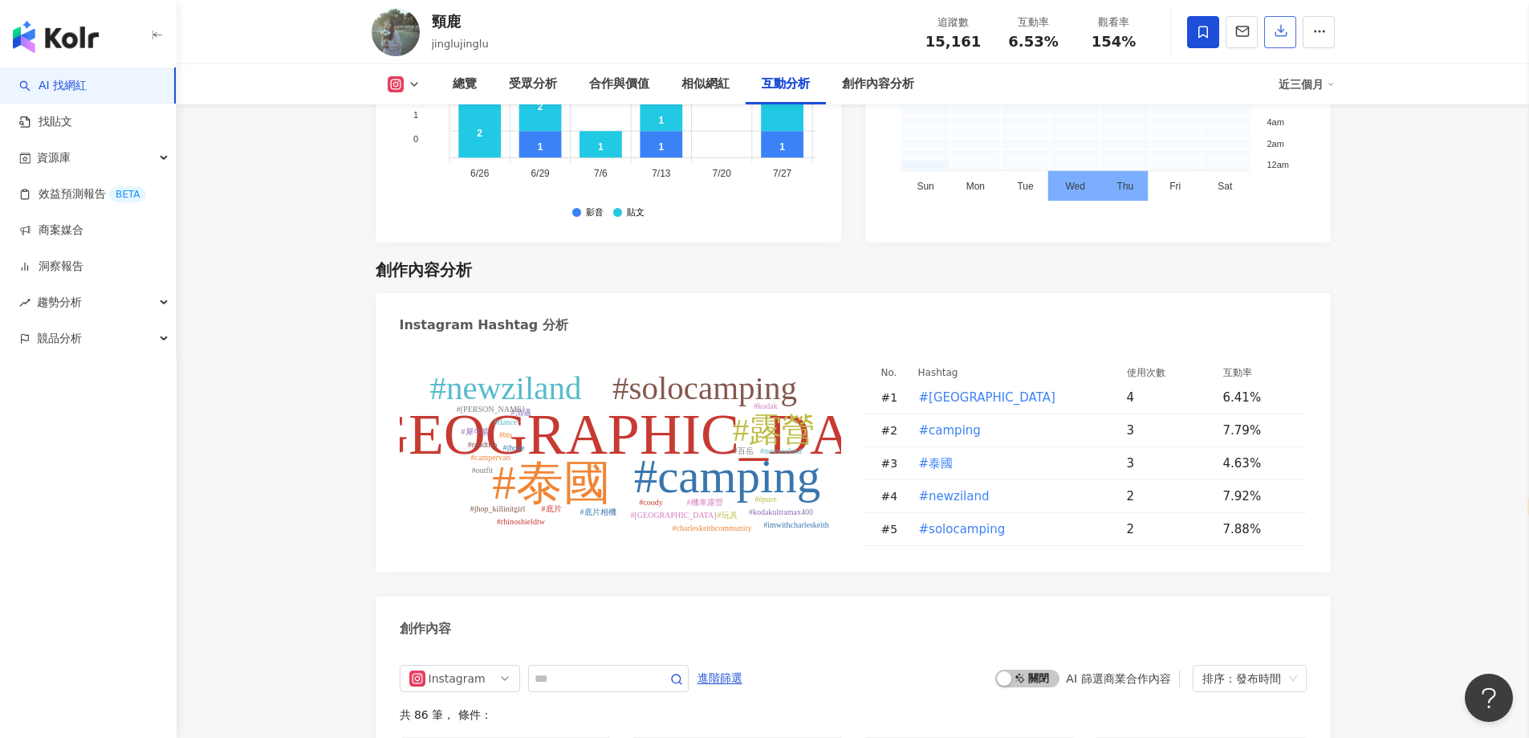
click at [1275, 26] on icon "button" at bounding box center [1281, 30] width 14 height 14
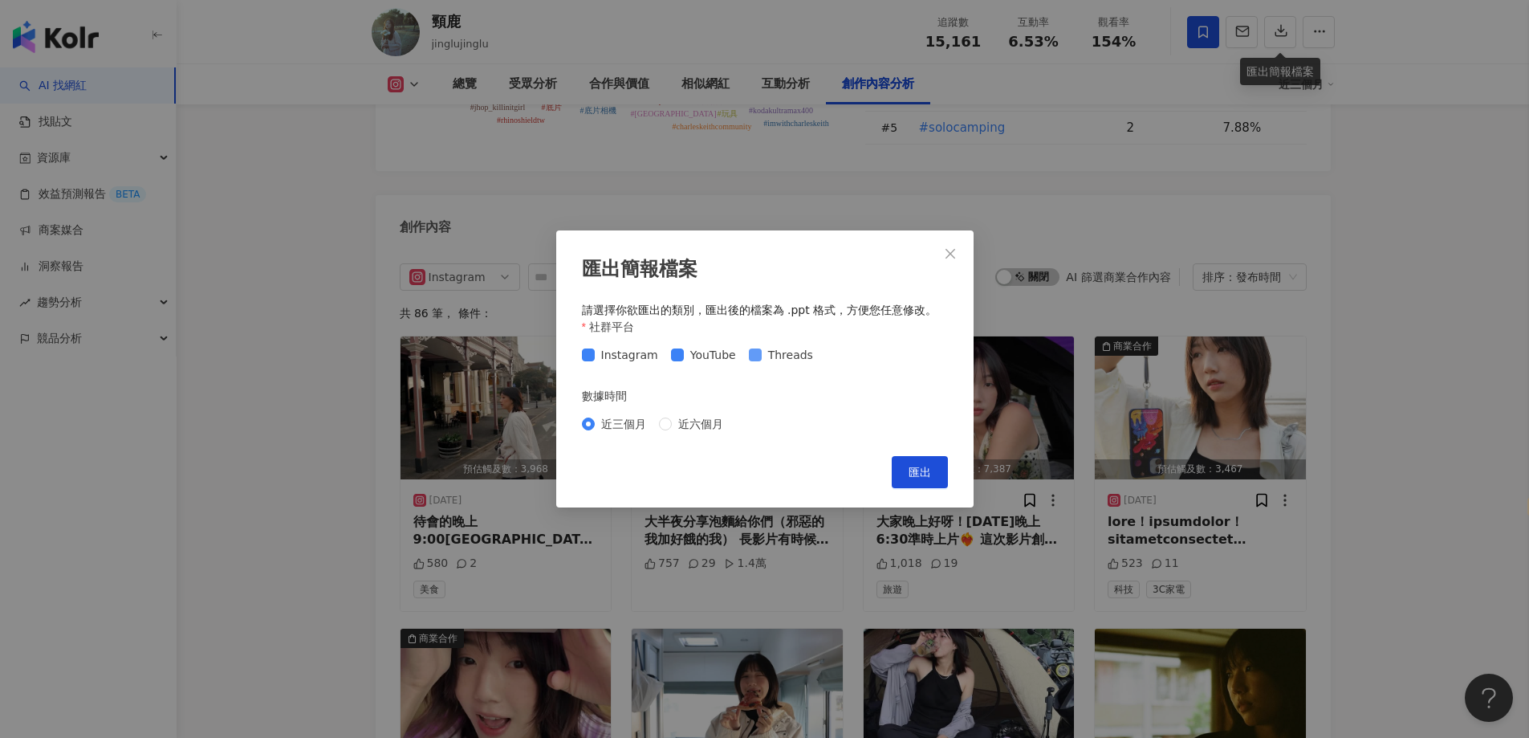
click at [766, 354] on span "Threads" at bounding box center [791, 355] width 58 height 18
click at [713, 356] on span "YouTube" at bounding box center [713, 355] width 59 height 18
click at [925, 473] on span "匯出" at bounding box center [919, 471] width 22 height 13
click at [1188, 303] on div "匯出簡報檔案 請選擇你欲匯出的類別，匯出後的檔案為 .ppt 格式，方便您任意修改。 社群平台 Instagram YouTube Threads 數據時間 …" at bounding box center [764, 369] width 1529 height 738
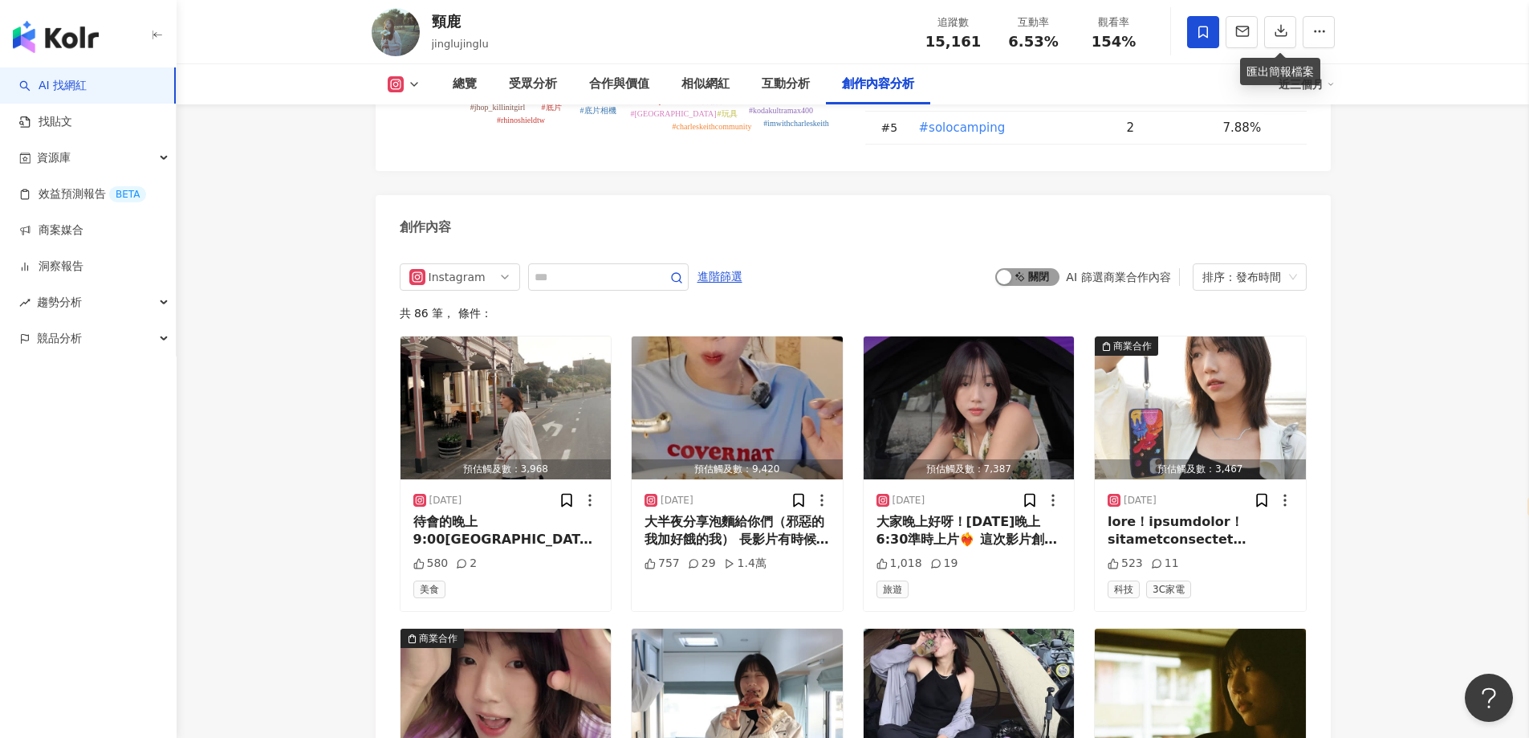
click at [1006, 270] on div "button" at bounding box center [1004, 277] width 14 height 14
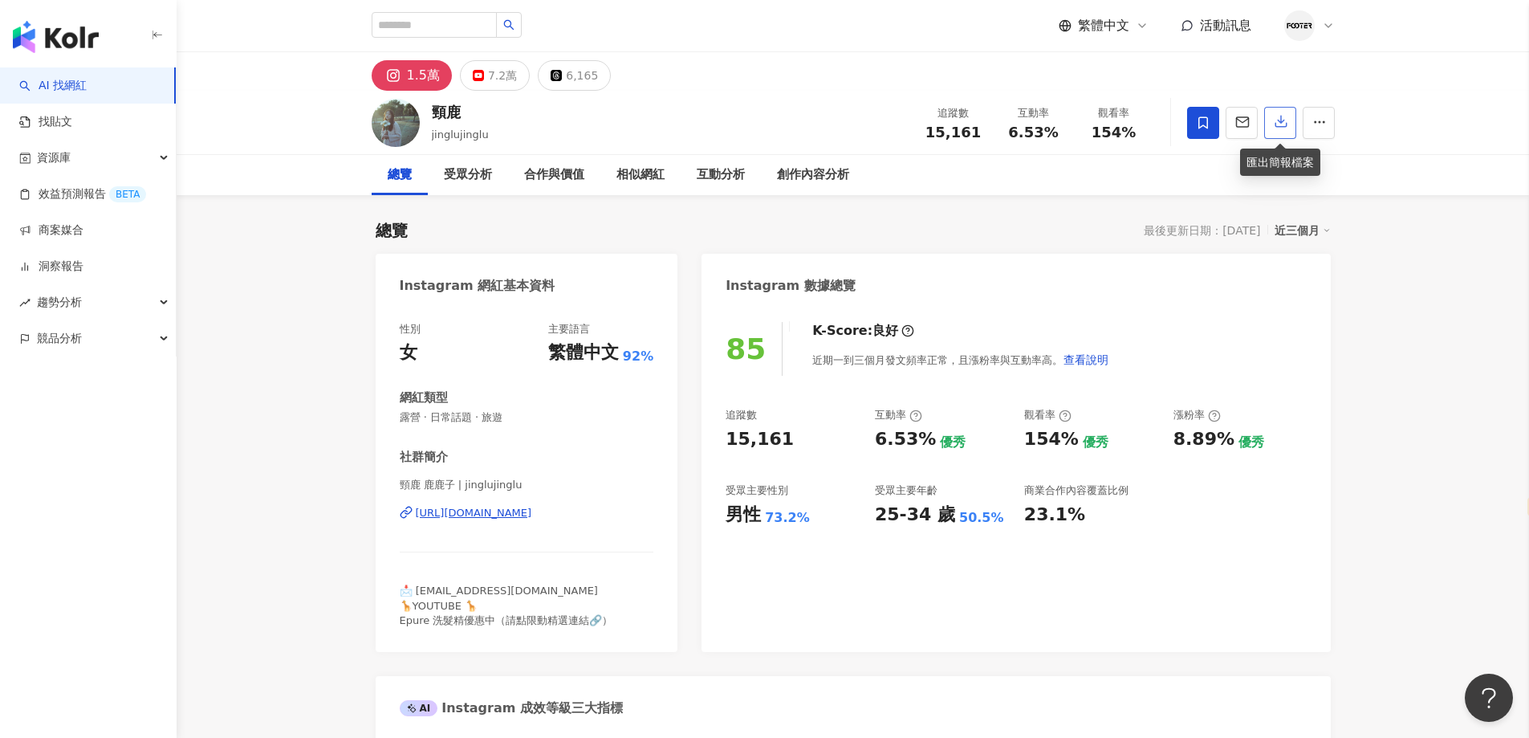
click at [1285, 133] on button "button" at bounding box center [1280, 123] width 32 height 32
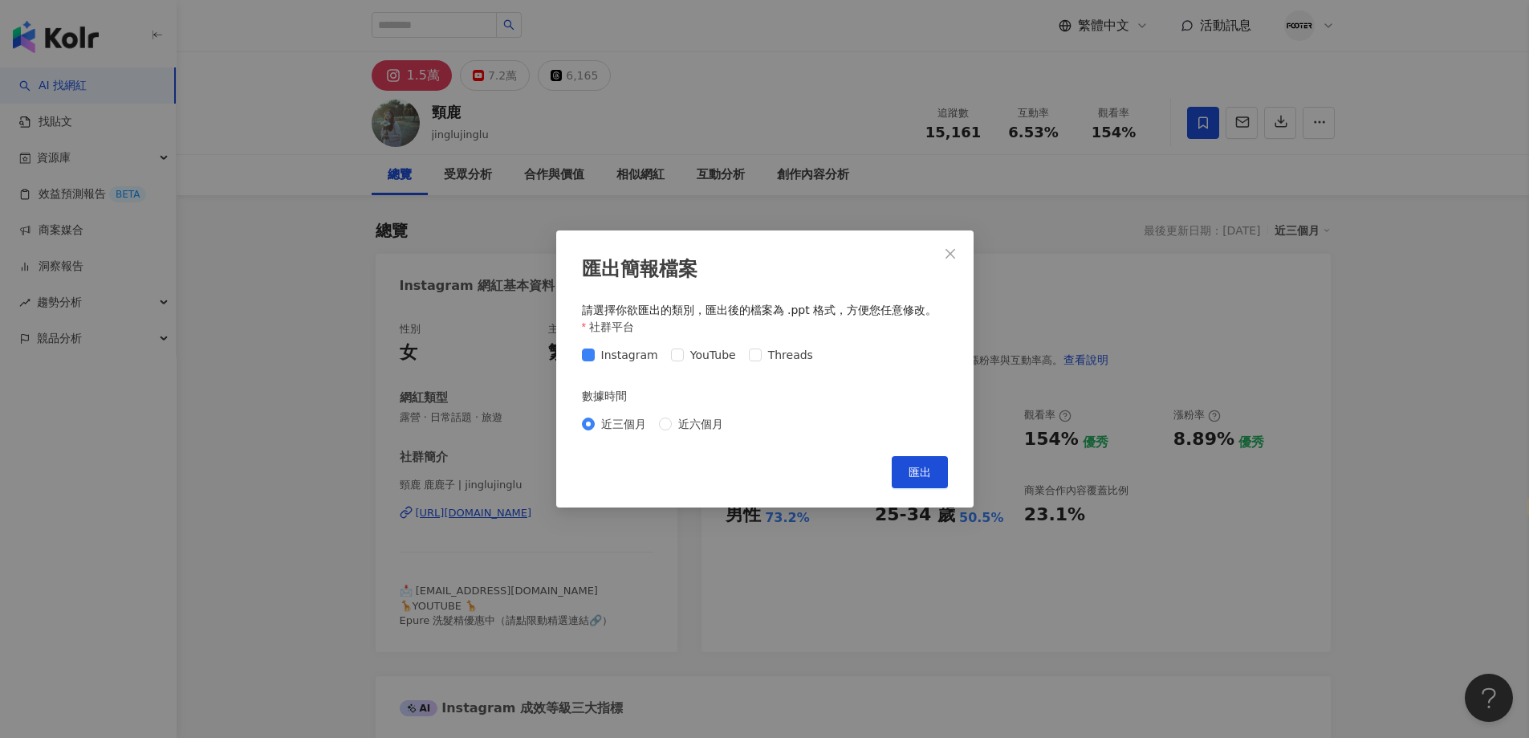
click at [1339, 360] on div "匯出簡報檔案 請選擇你欲匯出的類別，匯出後的檔案為 .ppt 格式，方便您任意修改。 社群平台 Instagram YouTube Threads 數據時間 …" at bounding box center [764, 369] width 1529 height 738
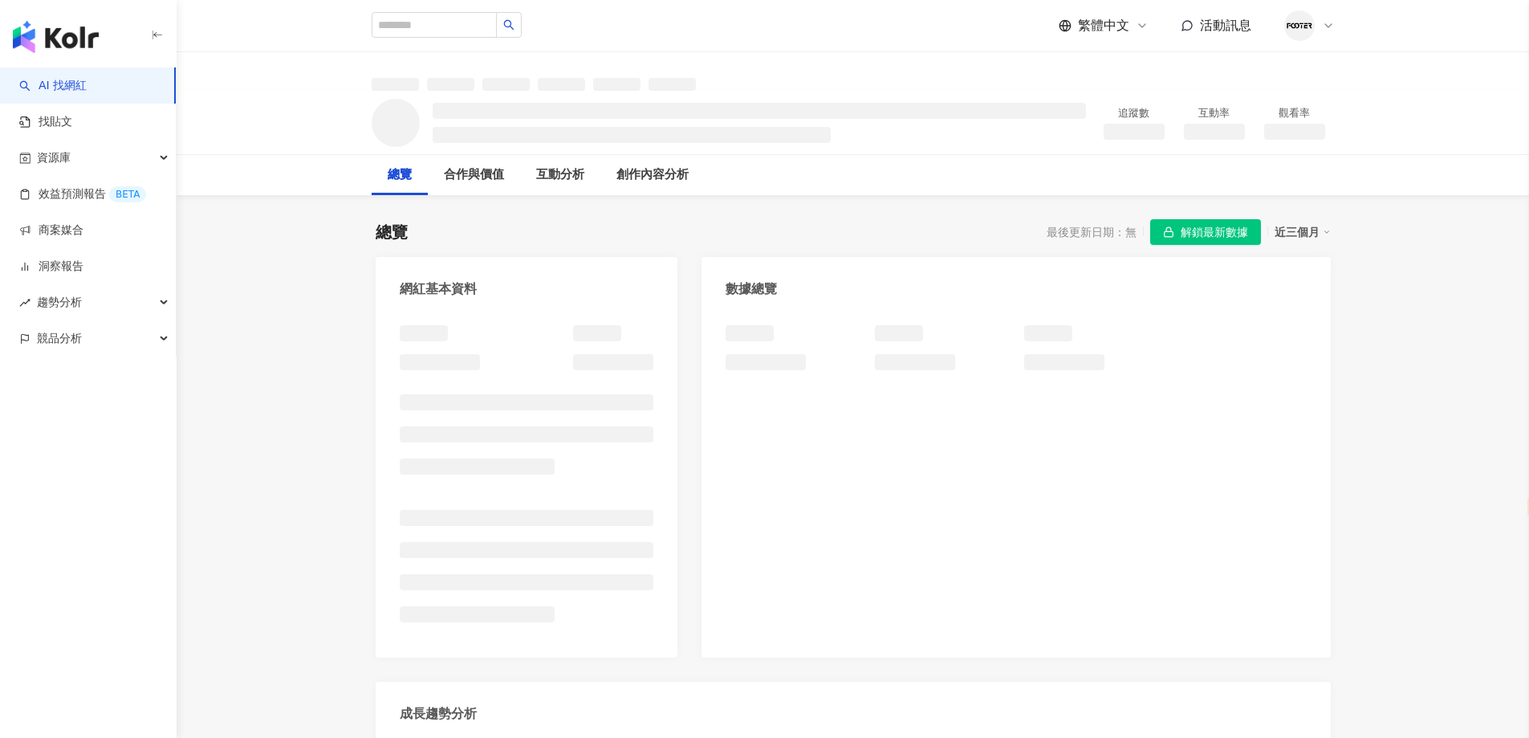
select select "*****"
click at [1213, 234] on span "解鎖最新數據" at bounding box center [1214, 233] width 67 height 26
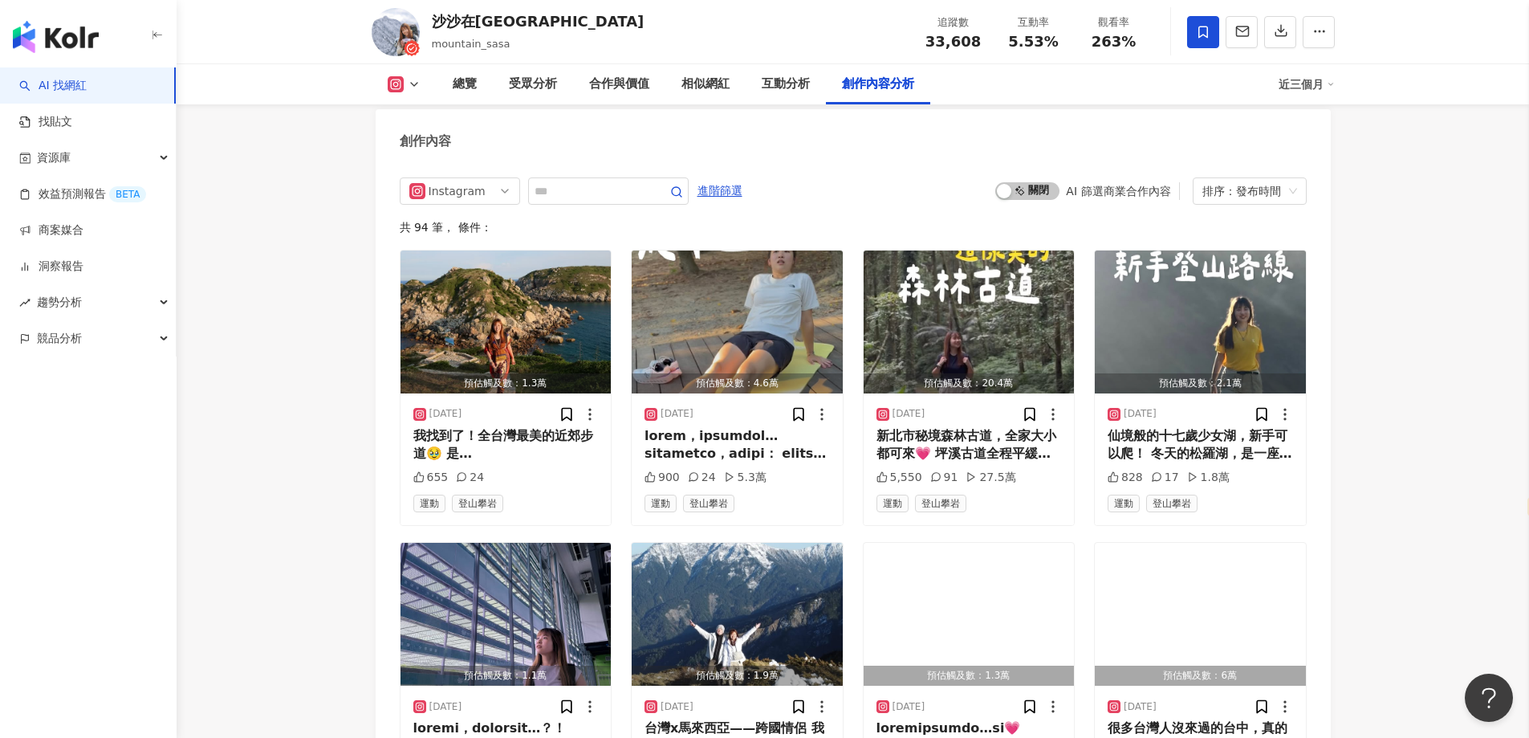
scroll to position [4753, 0]
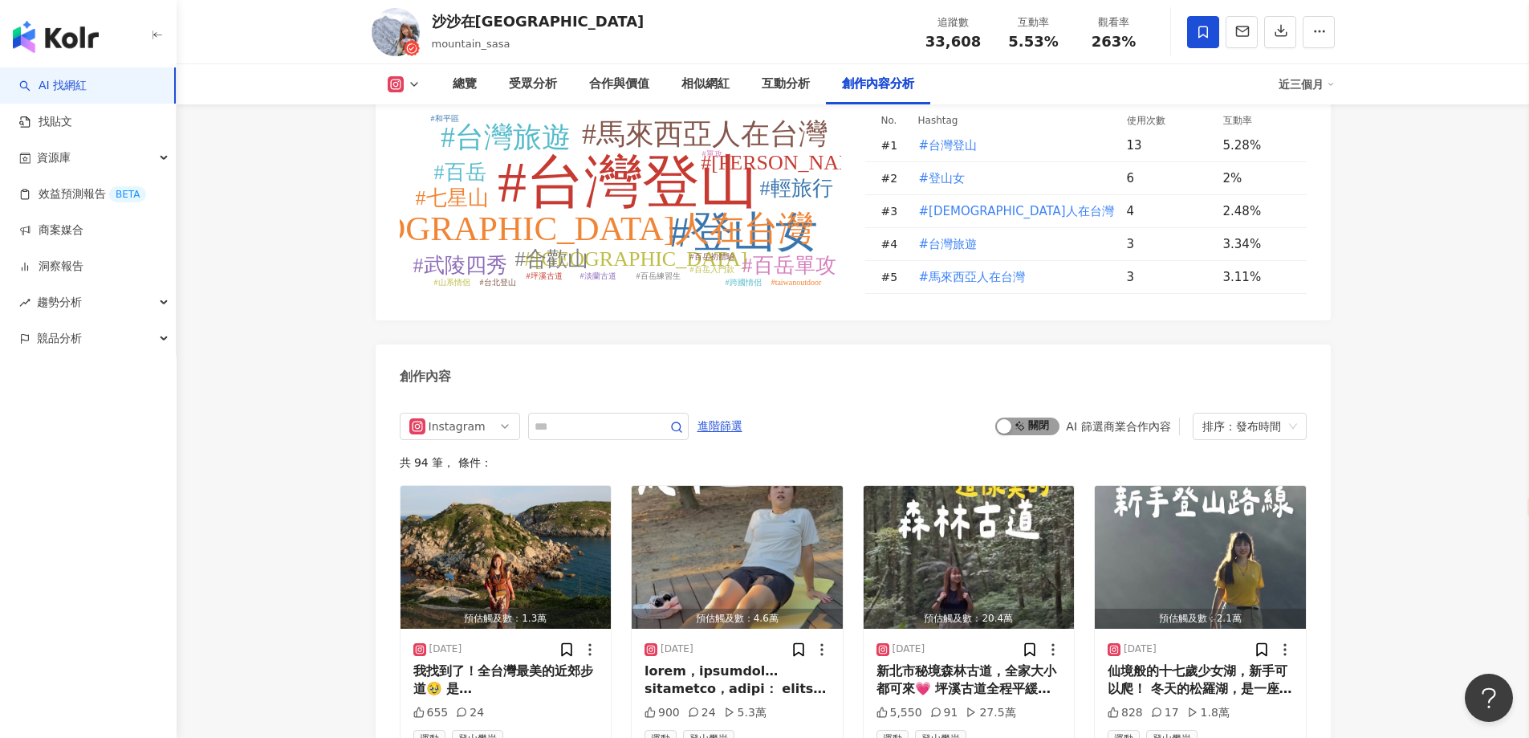
click at [1007, 419] on div "button" at bounding box center [1004, 426] width 14 height 14
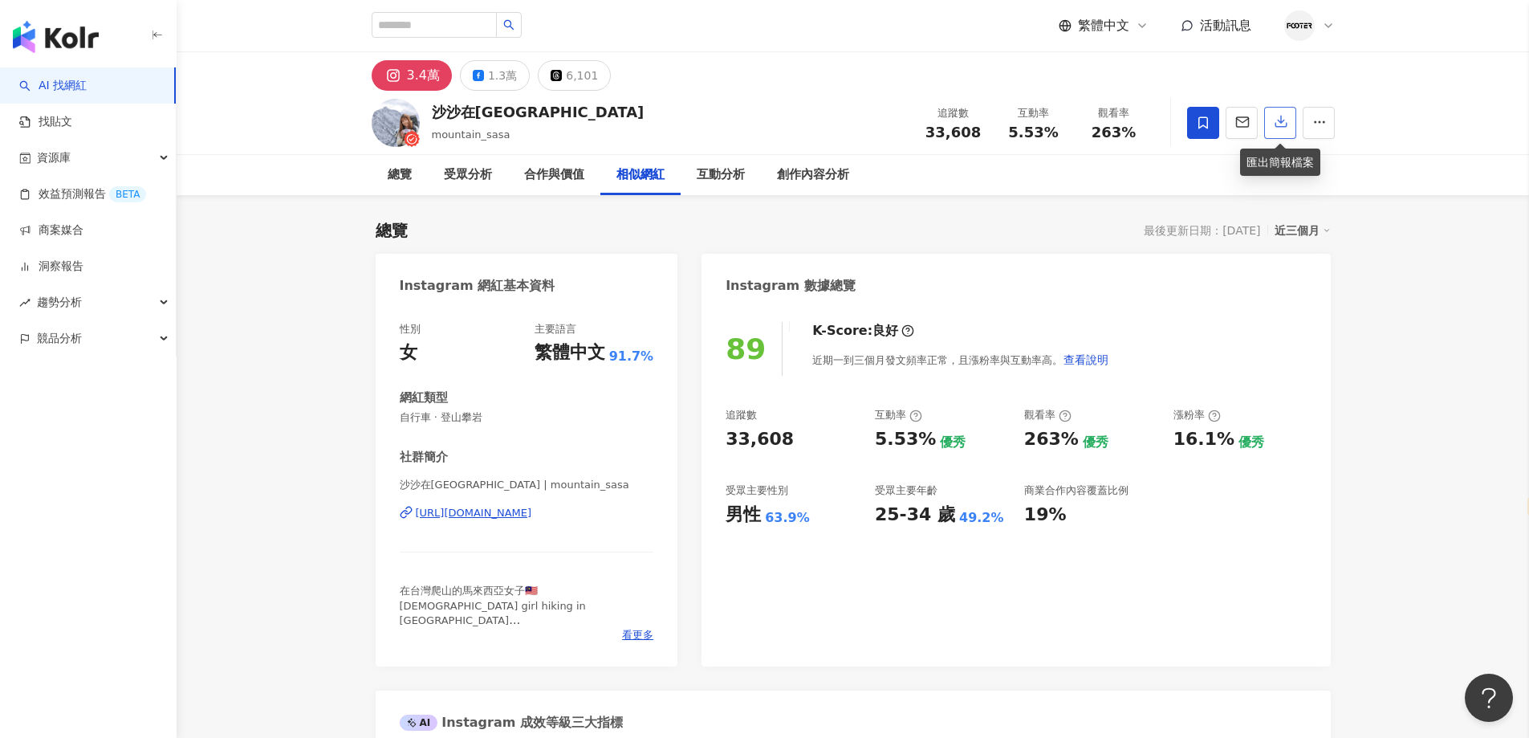
click at [1277, 120] on icon "button" at bounding box center [1281, 121] width 14 height 14
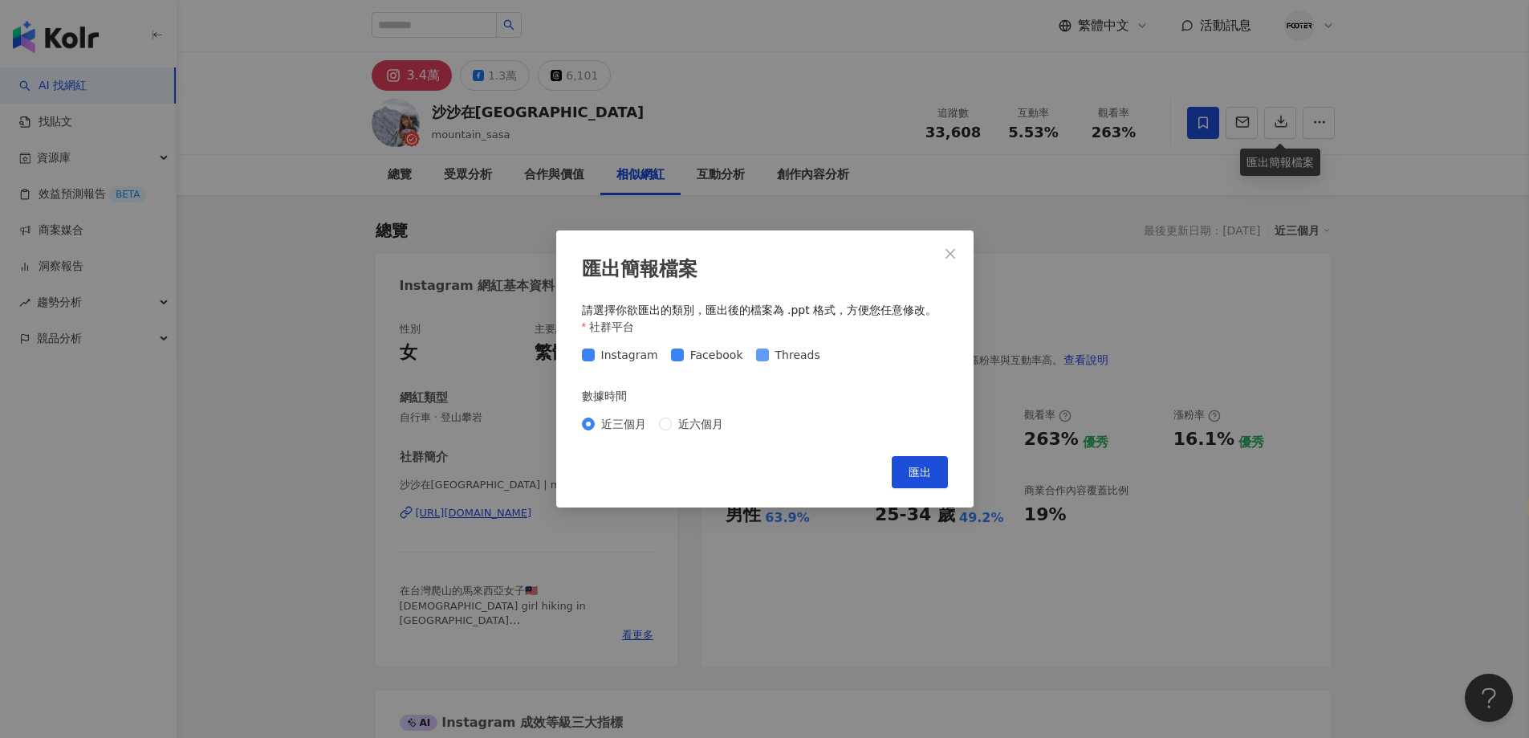
click at [769, 352] on span "Threads" at bounding box center [798, 355] width 58 height 18
click at [949, 256] on icon "close" at bounding box center [950, 253] width 13 height 13
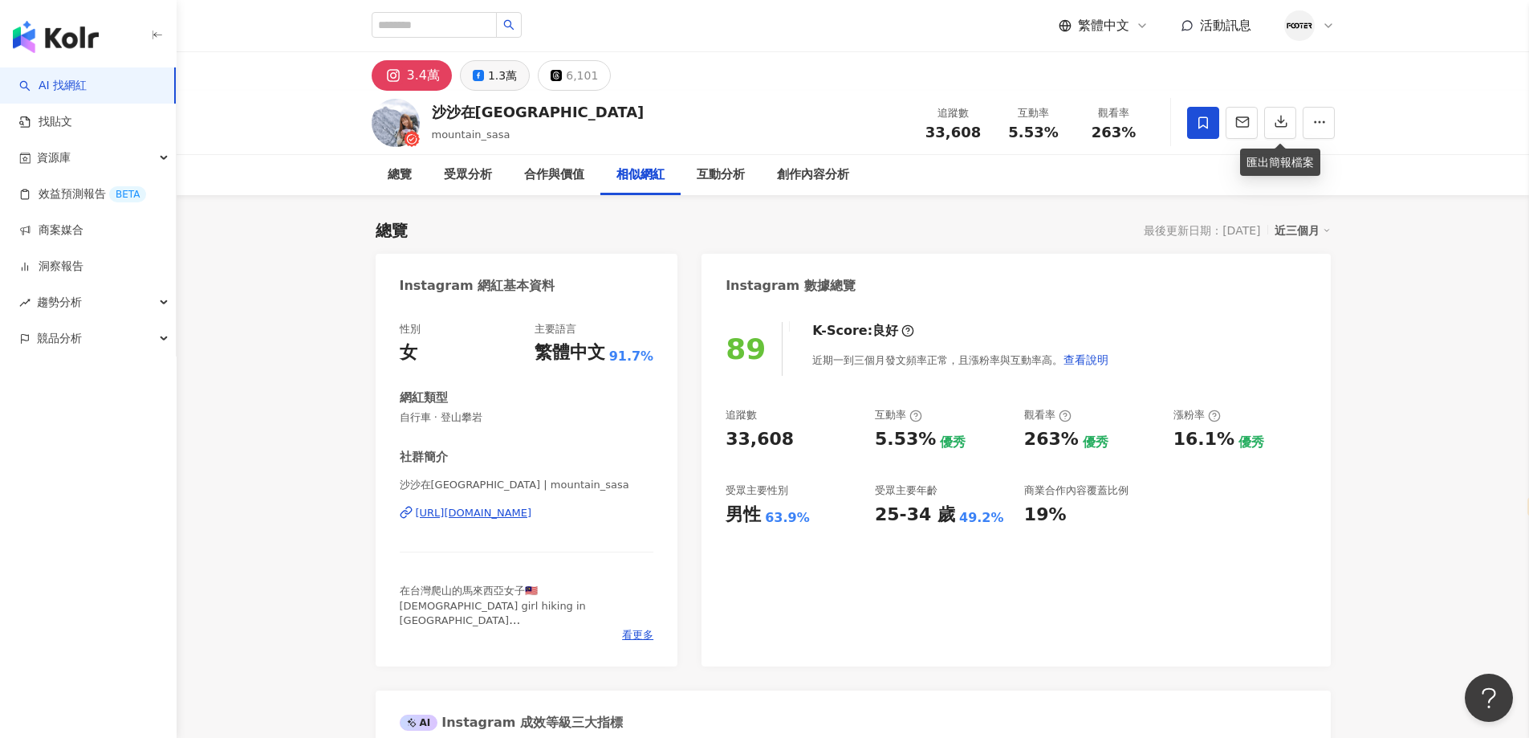
click at [503, 87] on button "1.3萬" at bounding box center [495, 75] width 70 height 30
click at [403, 80] on div "3.4萬" at bounding box center [414, 75] width 29 height 22
click at [1282, 120] on icon "button" at bounding box center [1281, 121] width 14 height 14
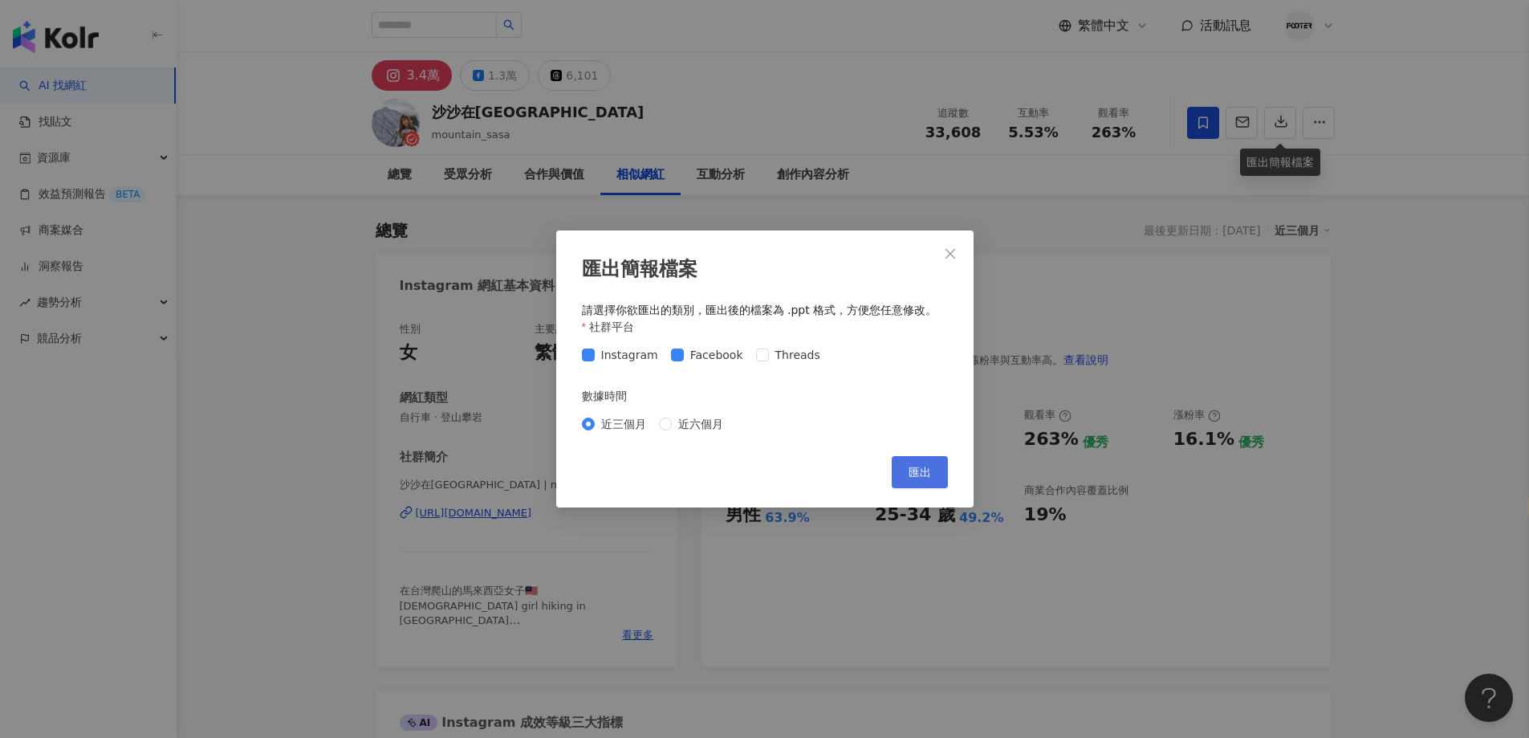
click at [927, 465] on span "匯出" at bounding box center [919, 471] width 22 height 13
click at [1181, 294] on div "匯出簡報檔案 請選擇你欲匯出的類別，匯出後的檔案為 .ppt 格式，方便您任意修改。 社群平台 Instagram Facebook Threads 數據時間…" at bounding box center [764, 369] width 1529 height 738
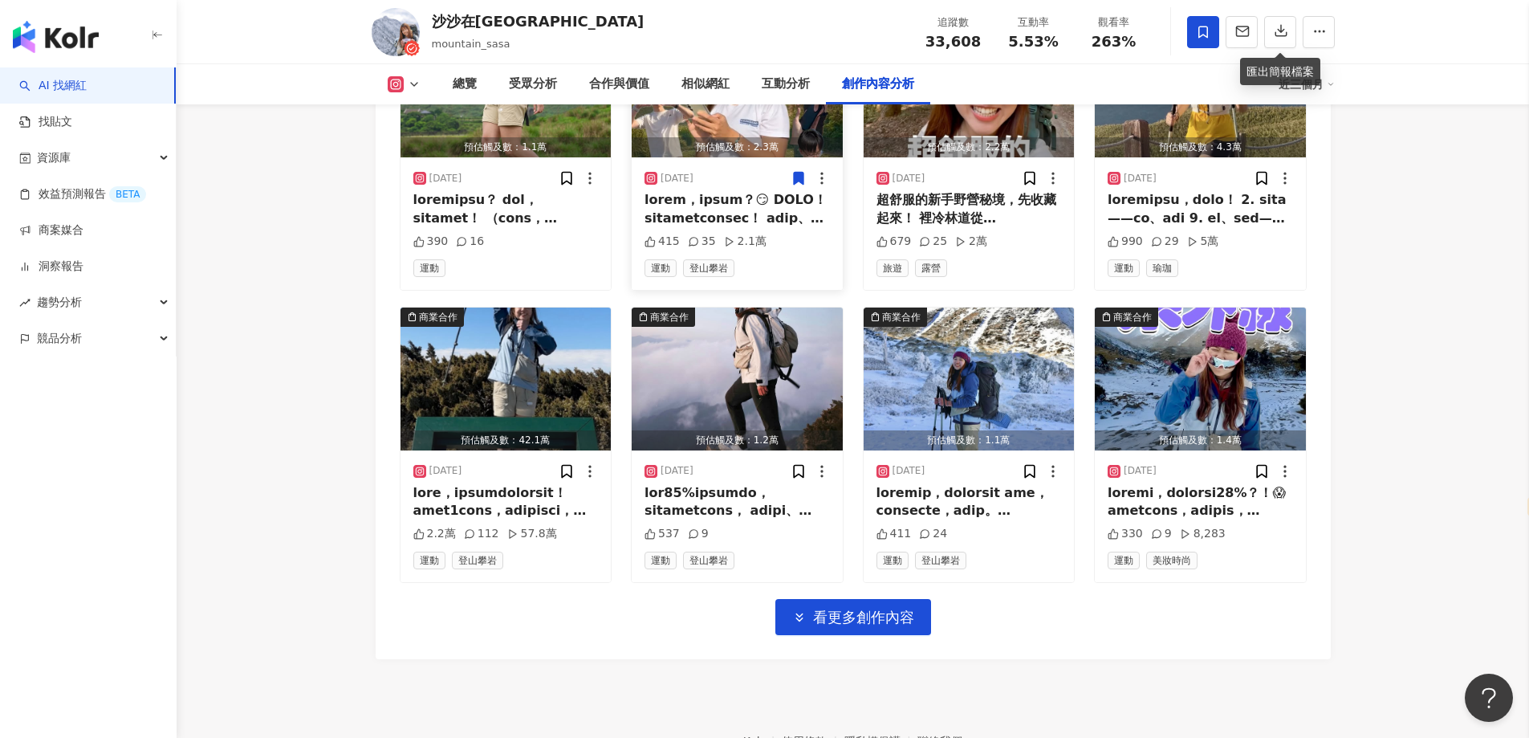
scroll to position [5555, 0]
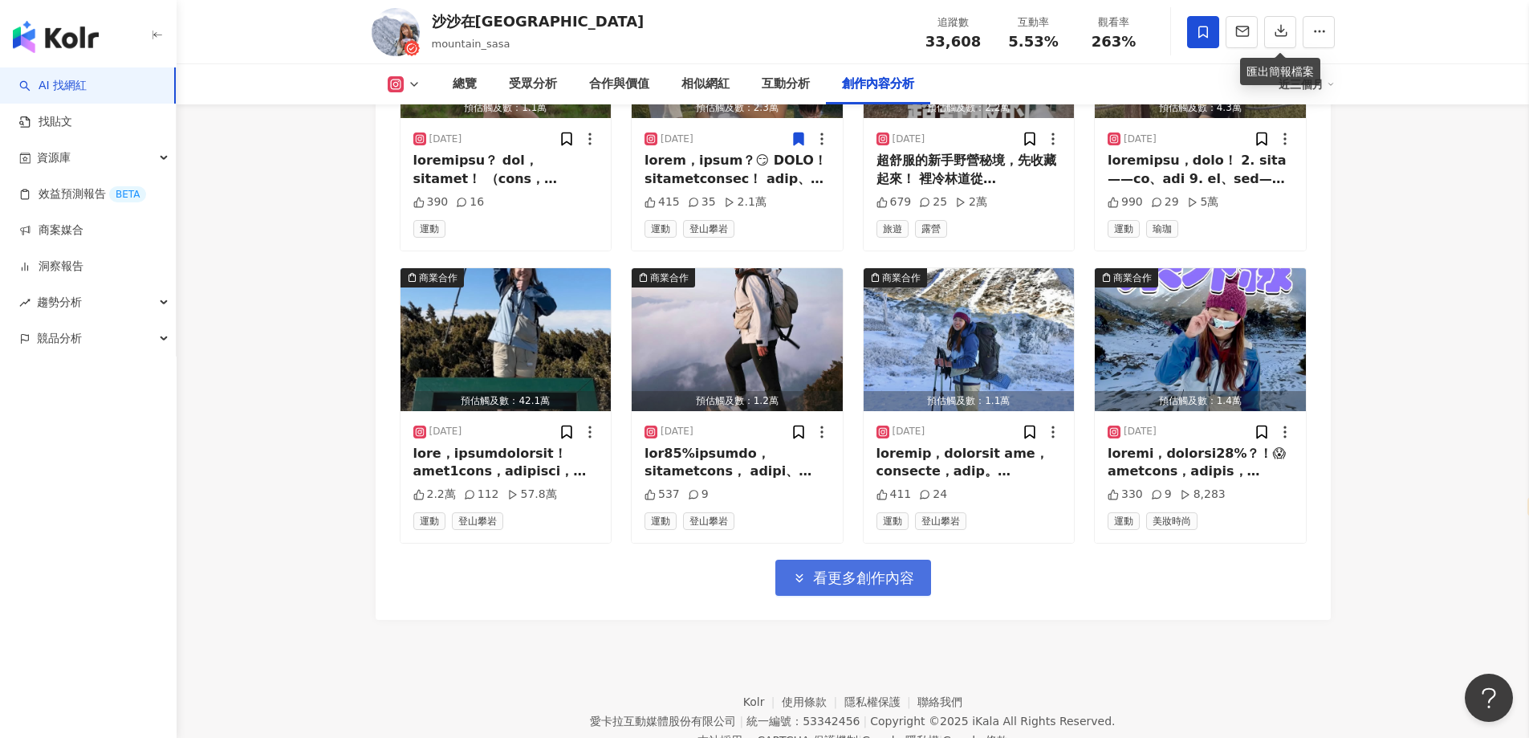
click at [878, 559] on button "看更多創作內容" at bounding box center [853, 577] width 156 height 36
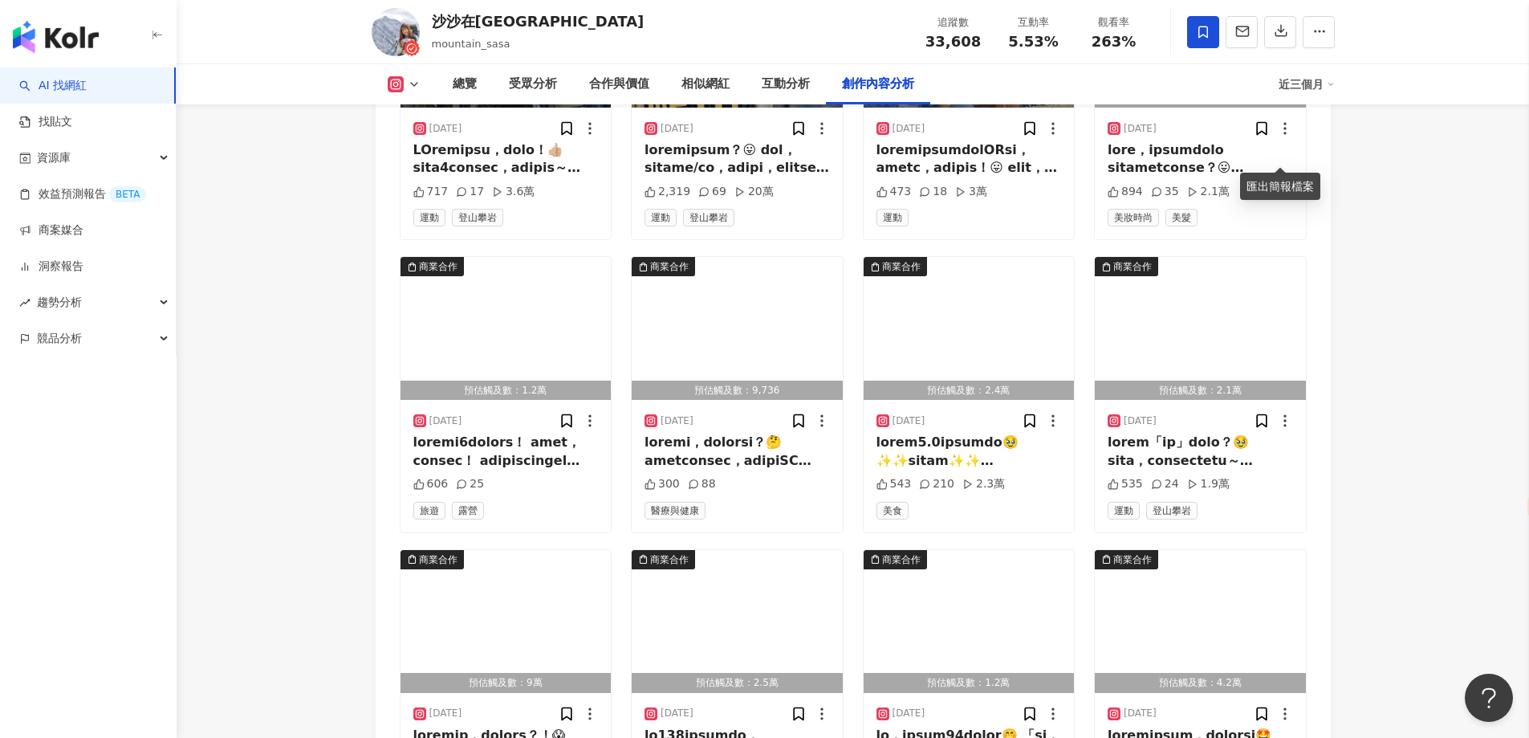
scroll to position [6277, 0]
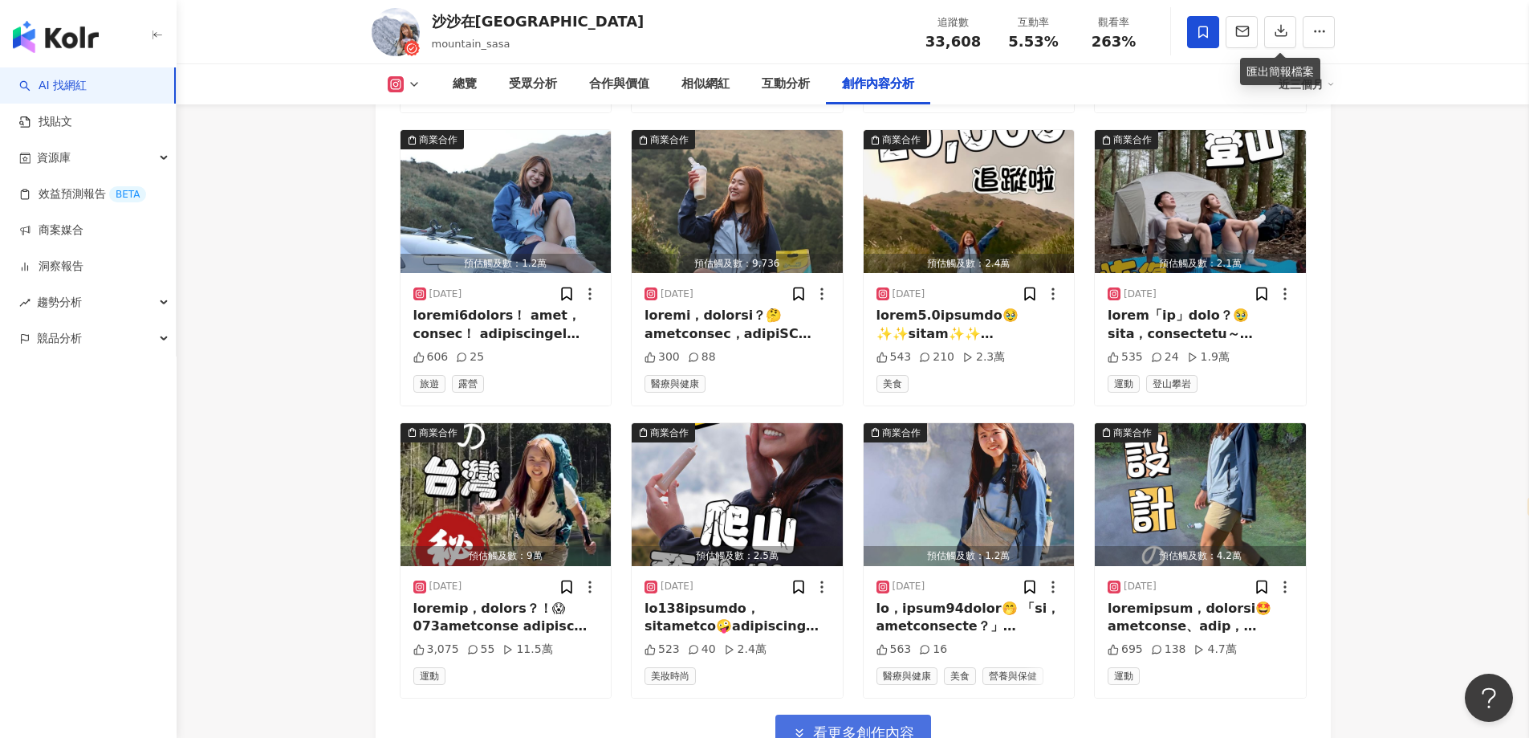
click at [854, 714] on button "看更多創作內容" at bounding box center [853, 732] width 156 height 36
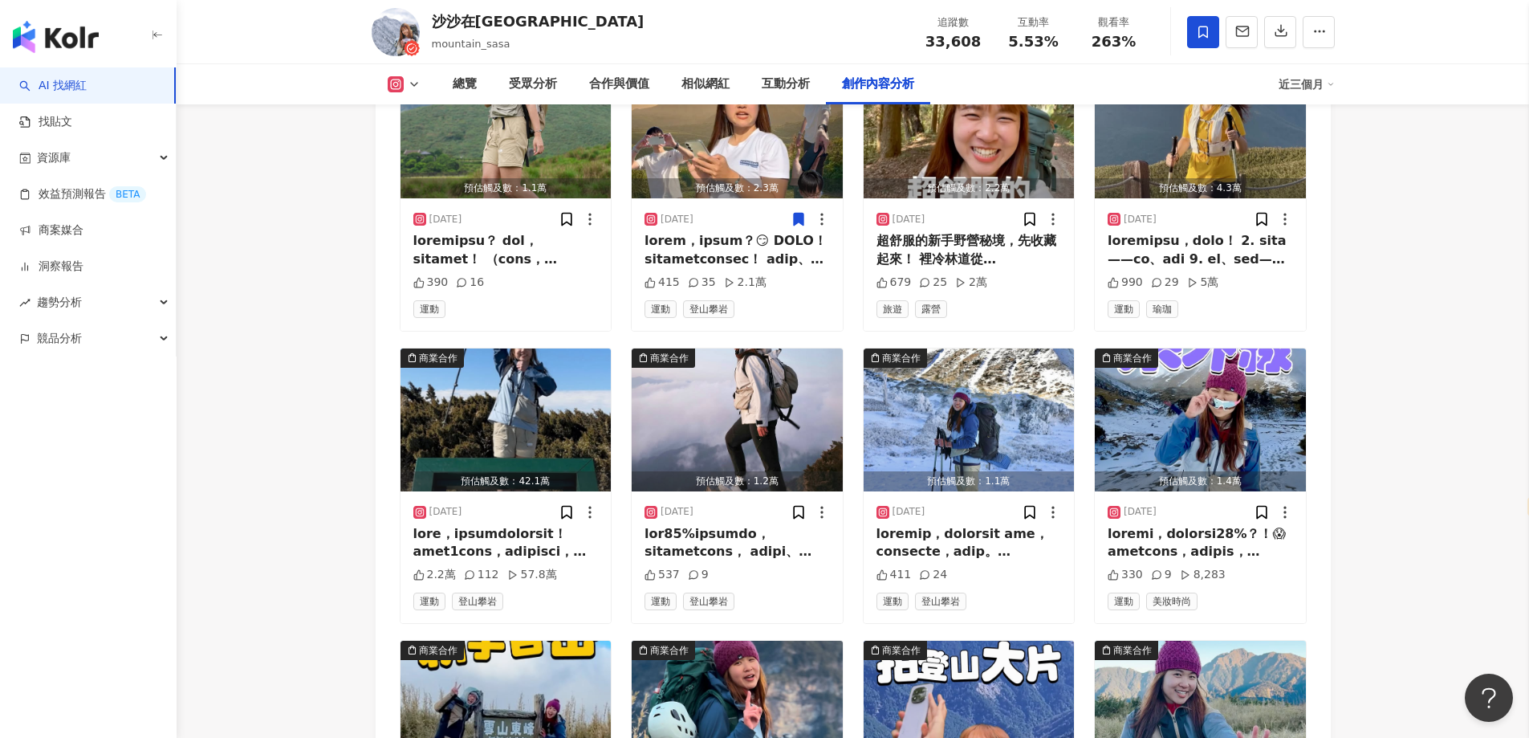
scroll to position [4913, 0]
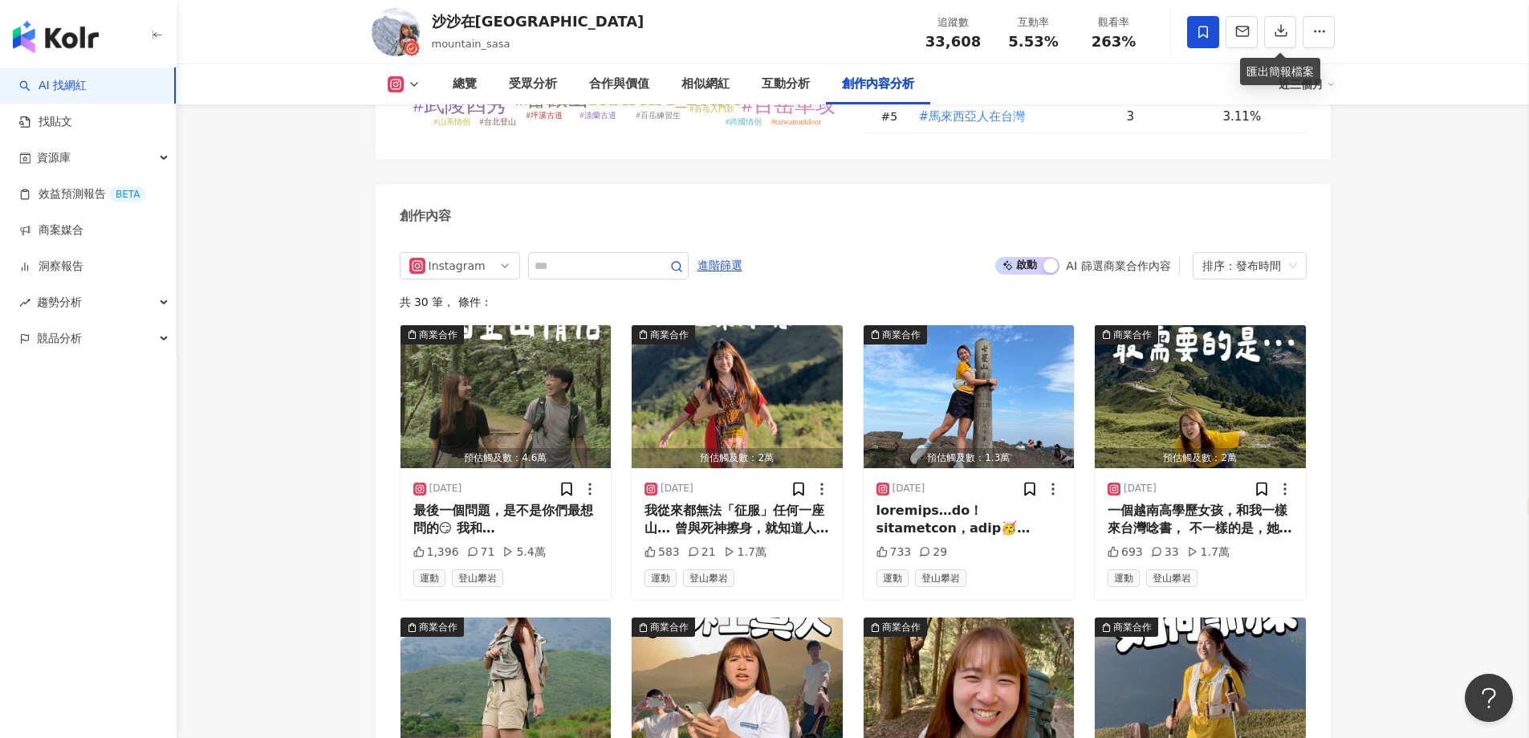
click at [427, 83] on button at bounding box center [404, 84] width 65 height 16
click at [421, 148] on button "Facebook" at bounding box center [429, 151] width 96 height 22
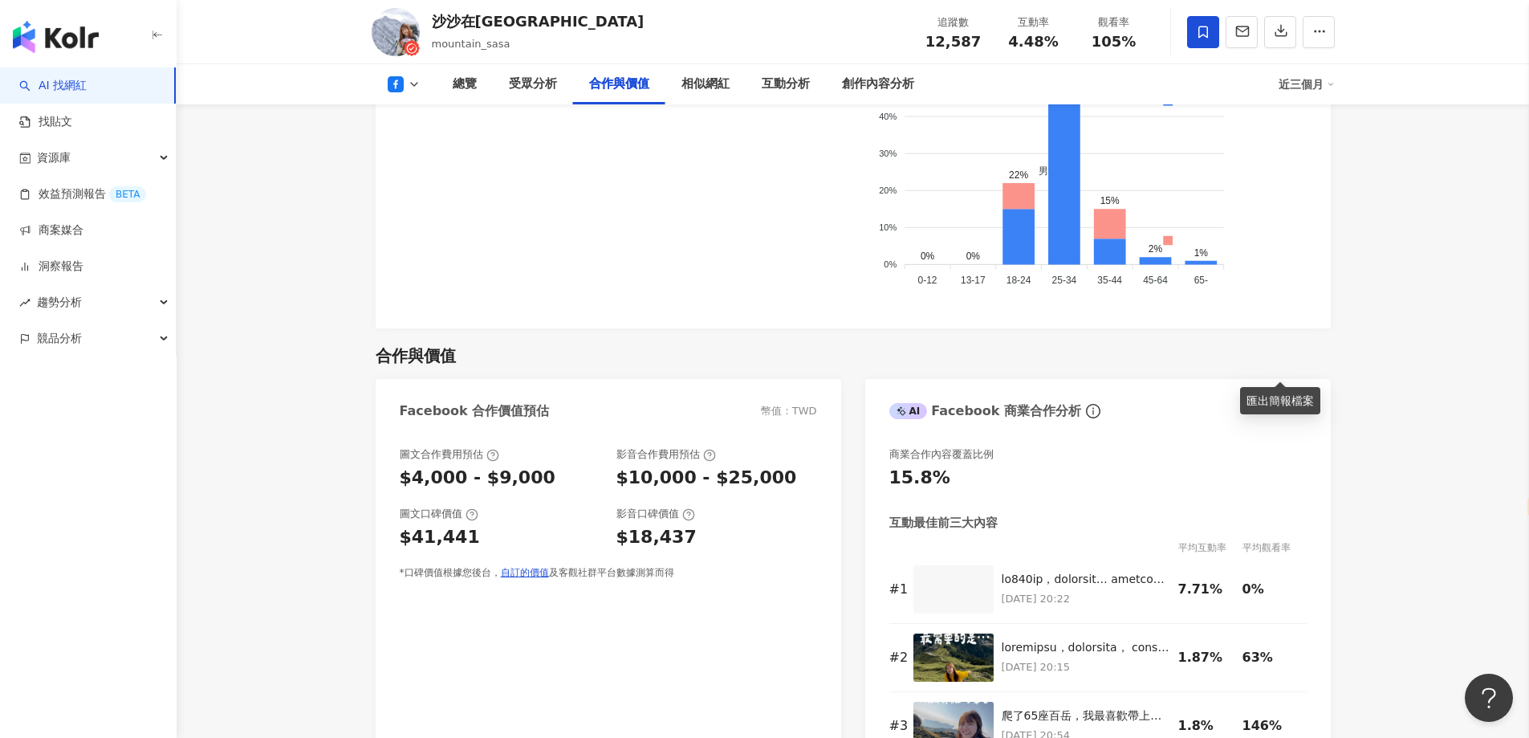
scroll to position [2068, 0]
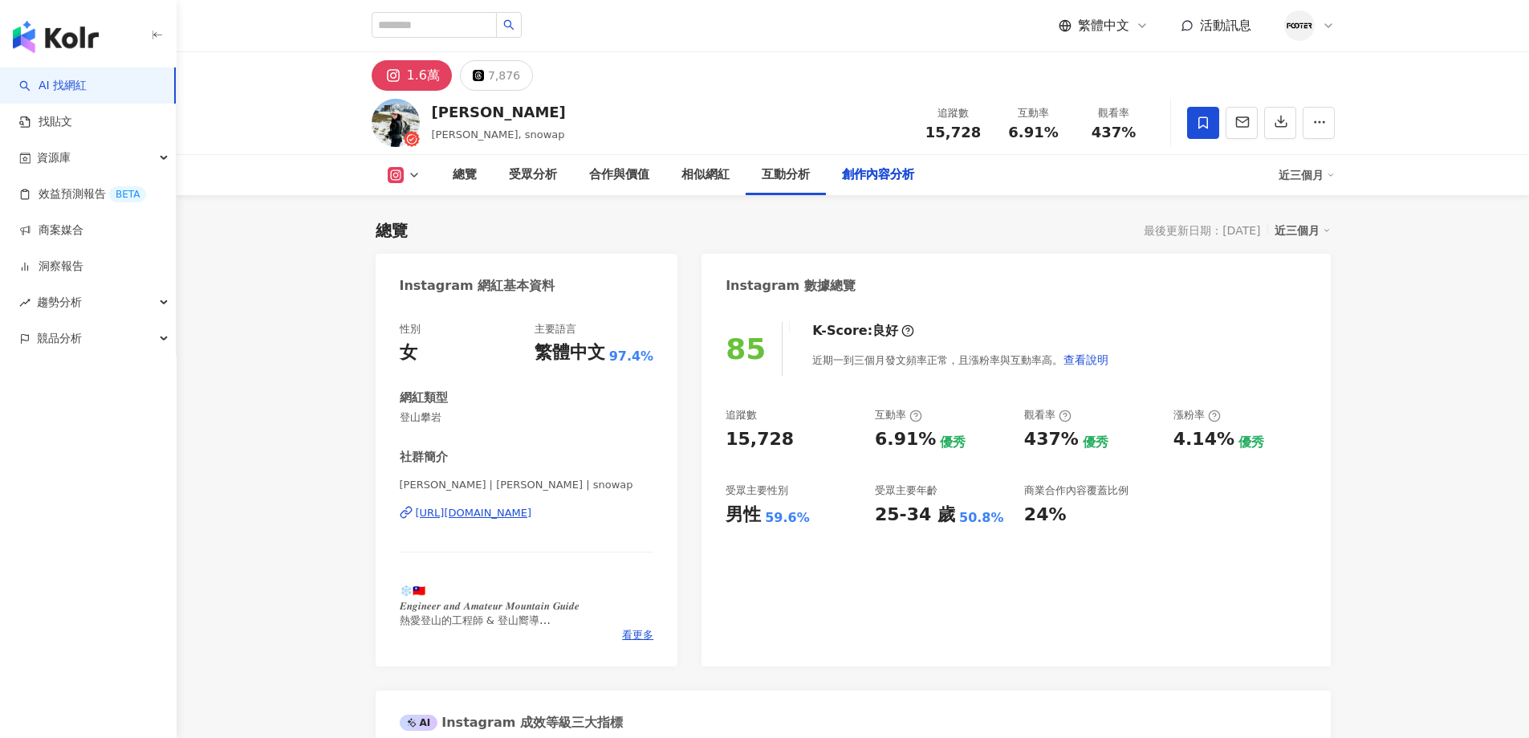
select select "*****"
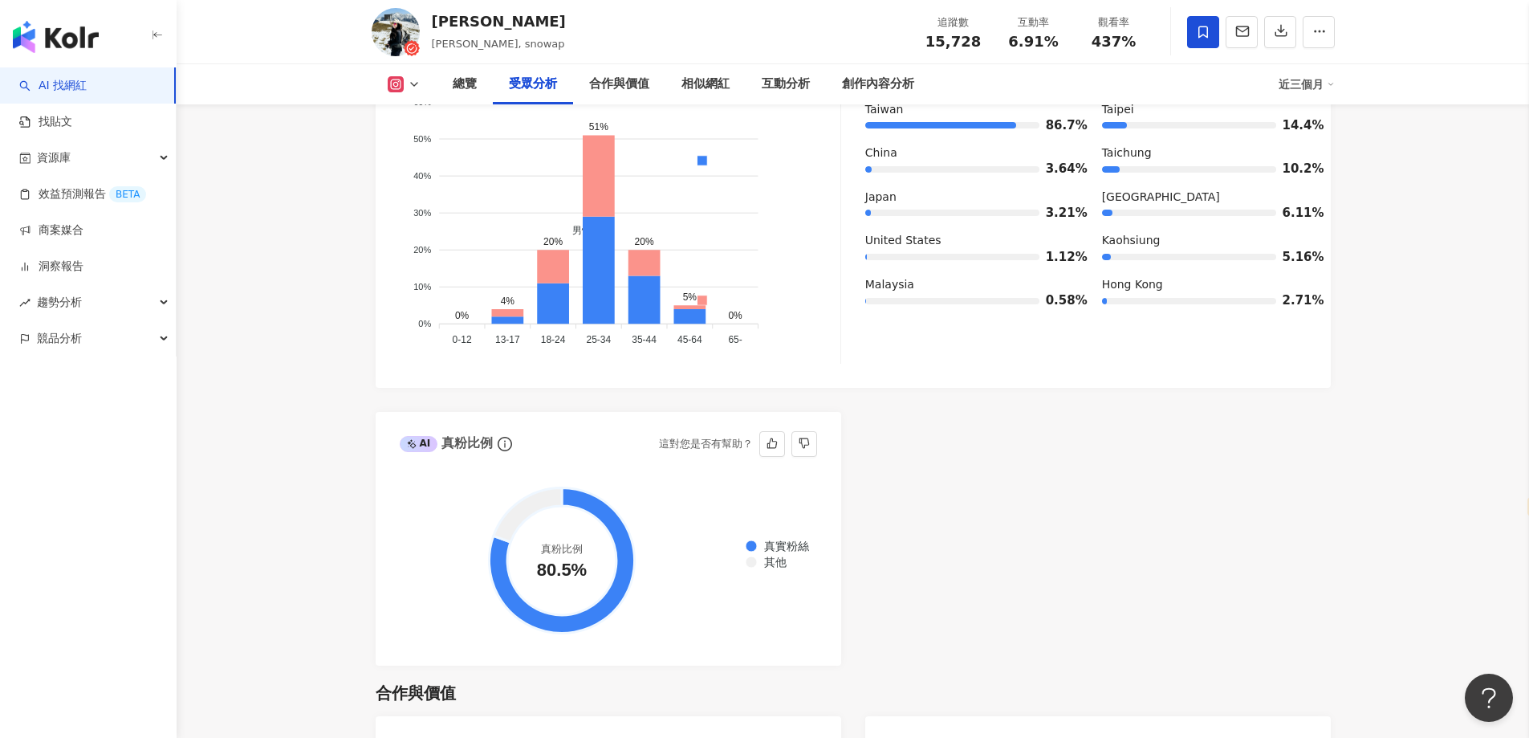
scroll to position [1372, 0]
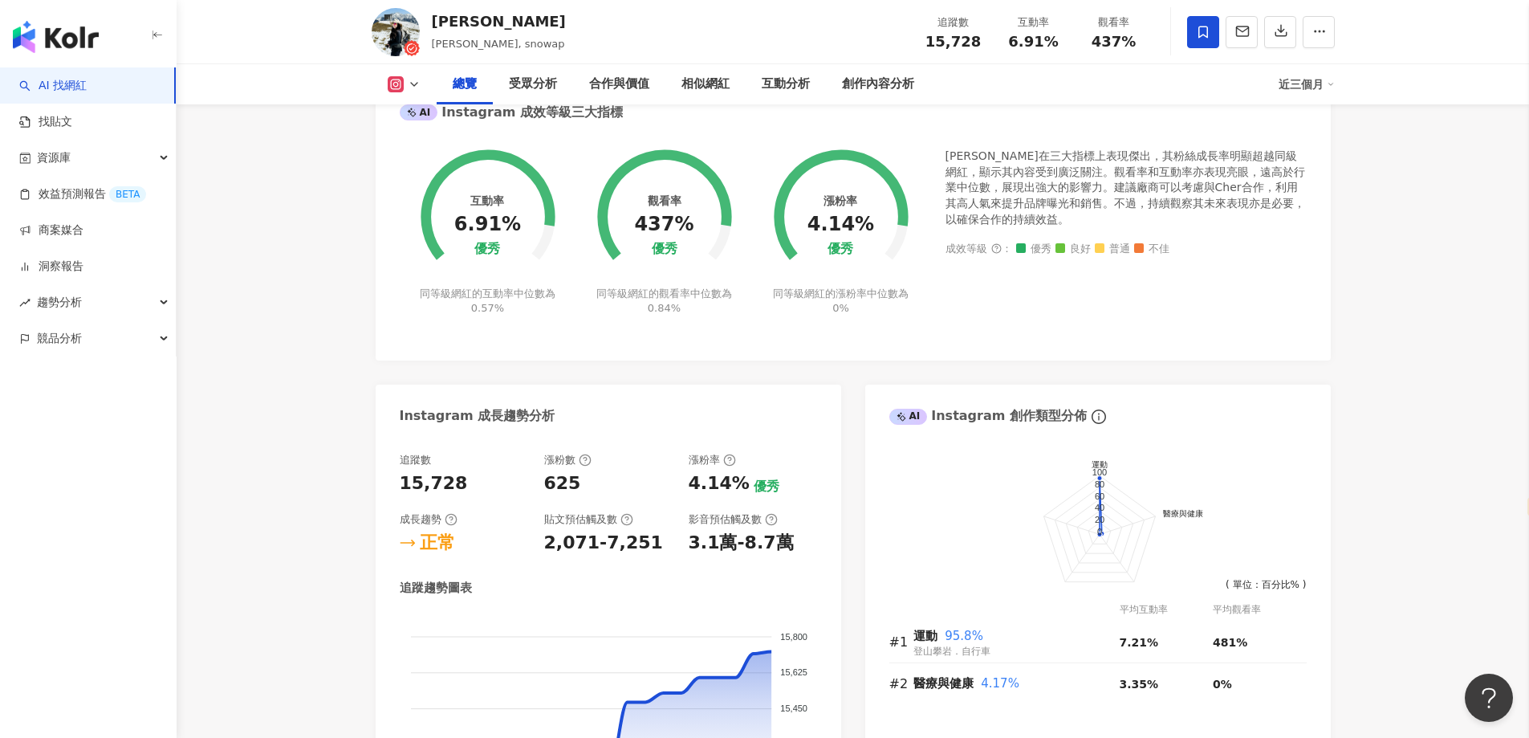
scroll to position [730, 0]
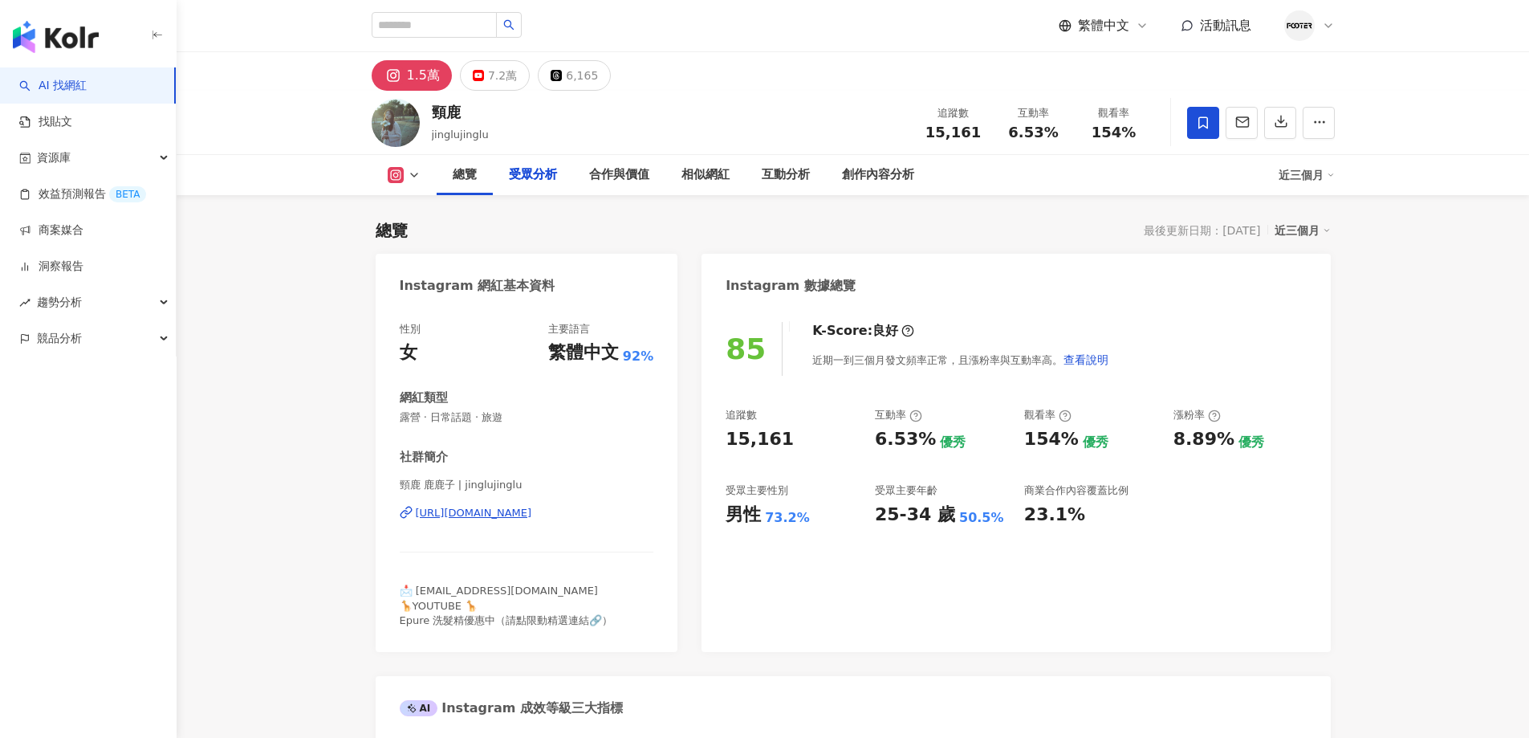
select select "*****"
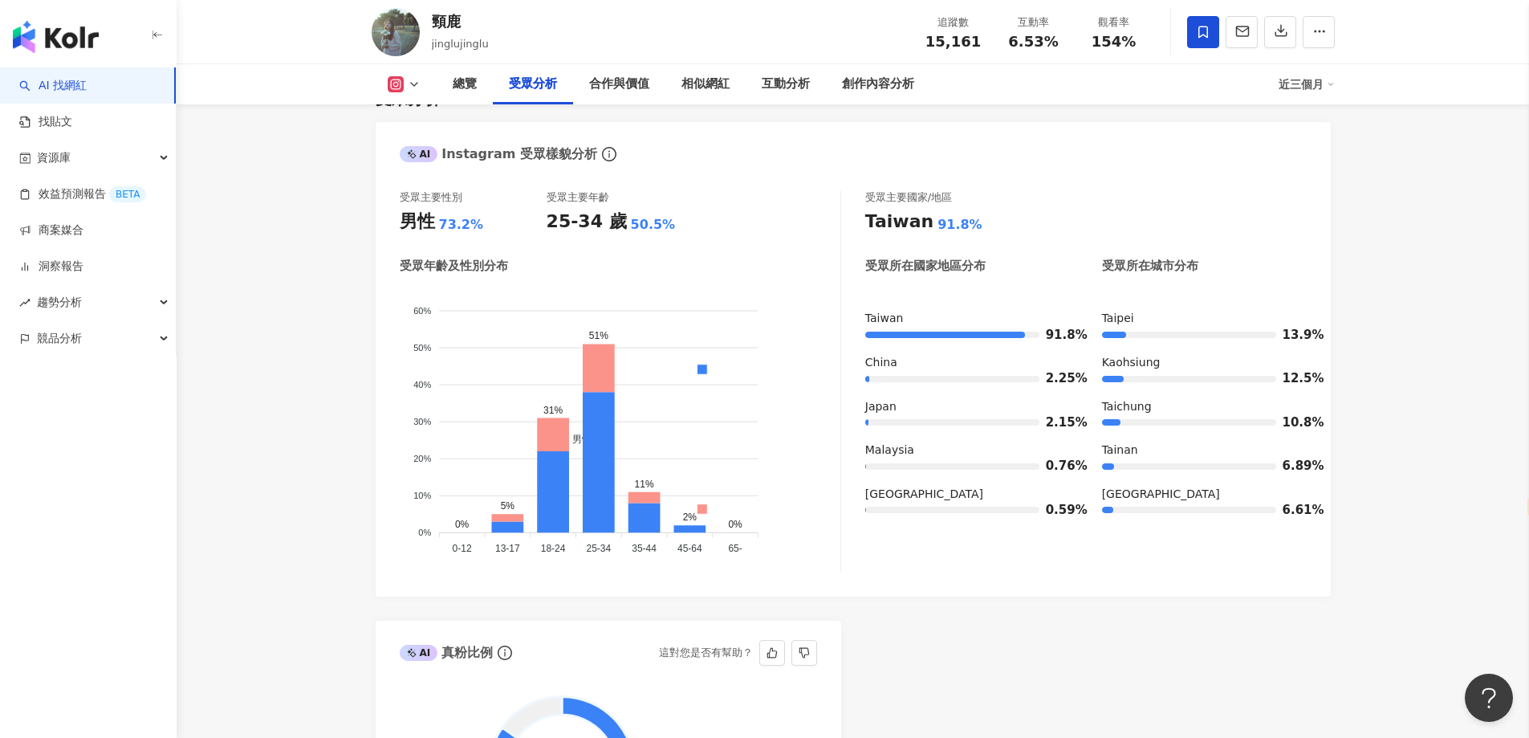
scroll to position [1364, 0]
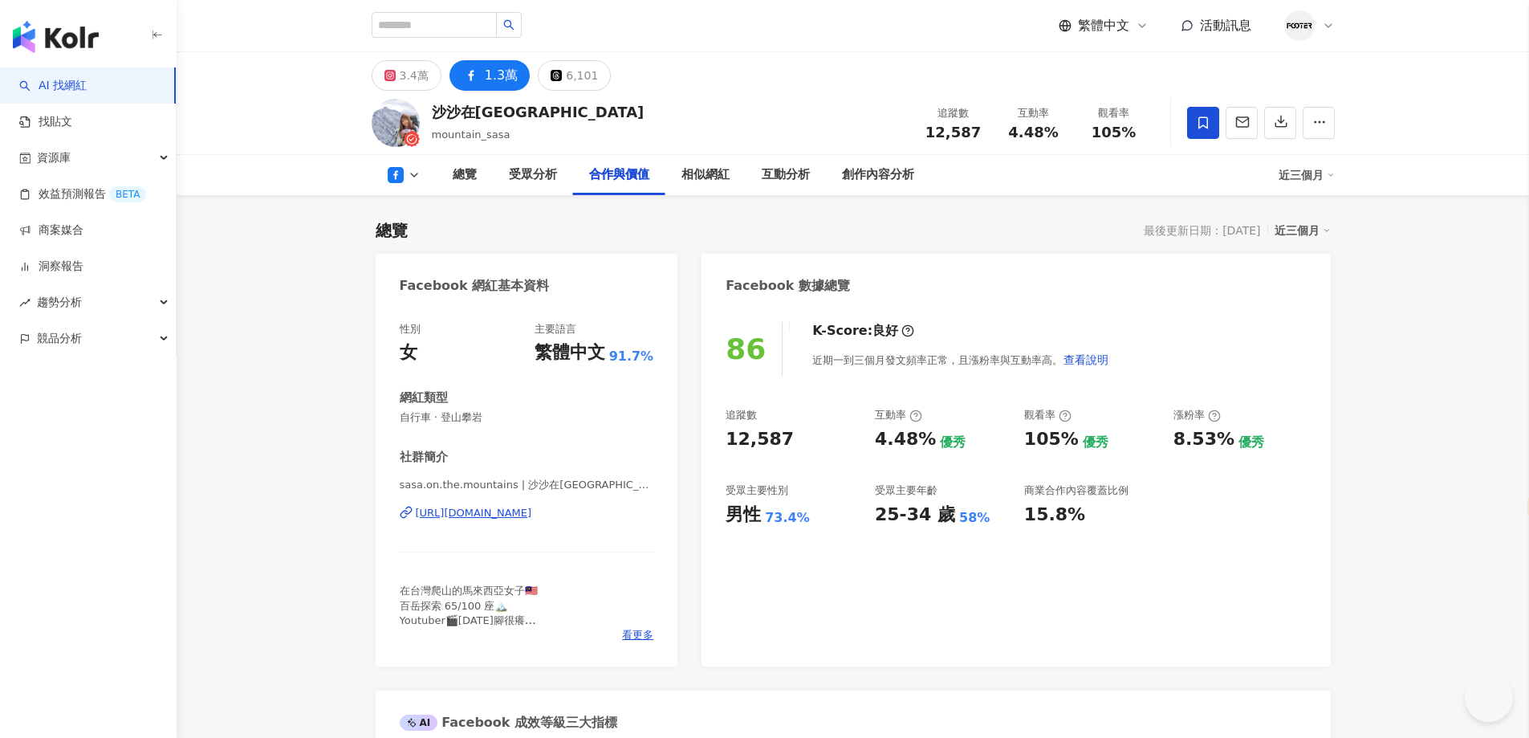
select select "*****"
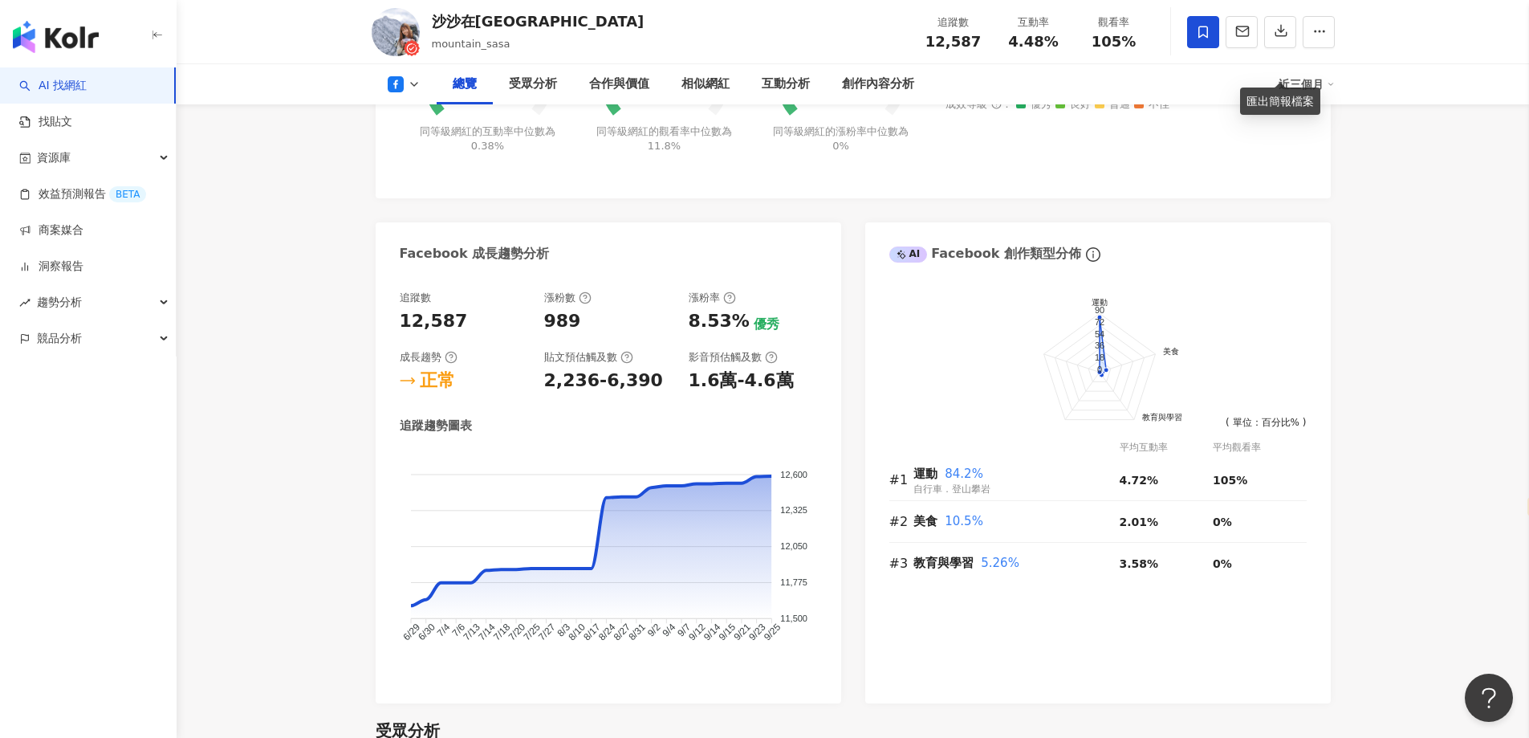
scroll to position [784, 0]
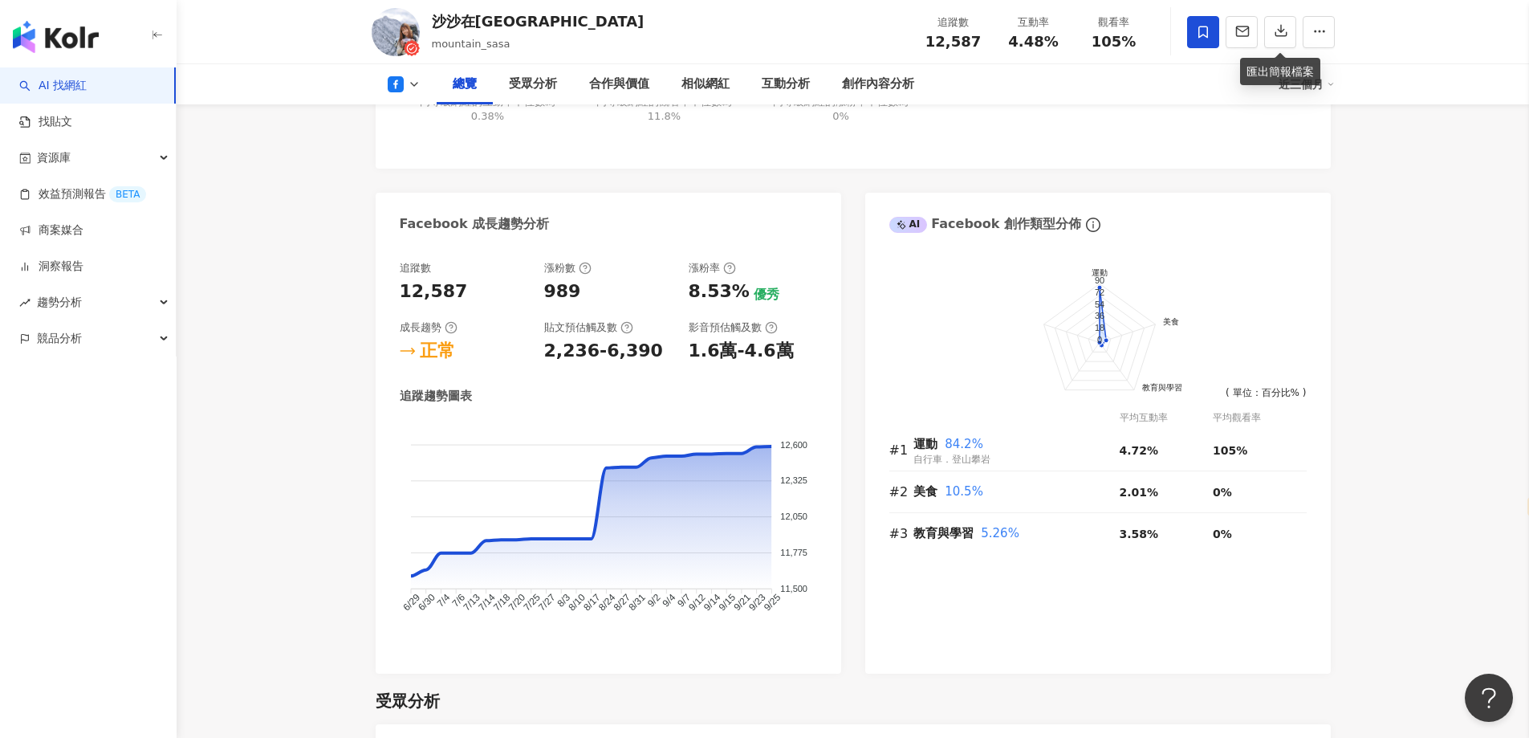
click at [404, 97] on div "總覽 受眾分析 合作與價值 相似網紅 互動分析 創作內容分析 近三個月" at bounding box center [853, 84] width 963 height 40
click at [400, 90] on icon at bounding box center [396, 84] width 16 height 16
click at [415, 115] on button "Instagram" at bounding box center [429, 114] width 96 height 22
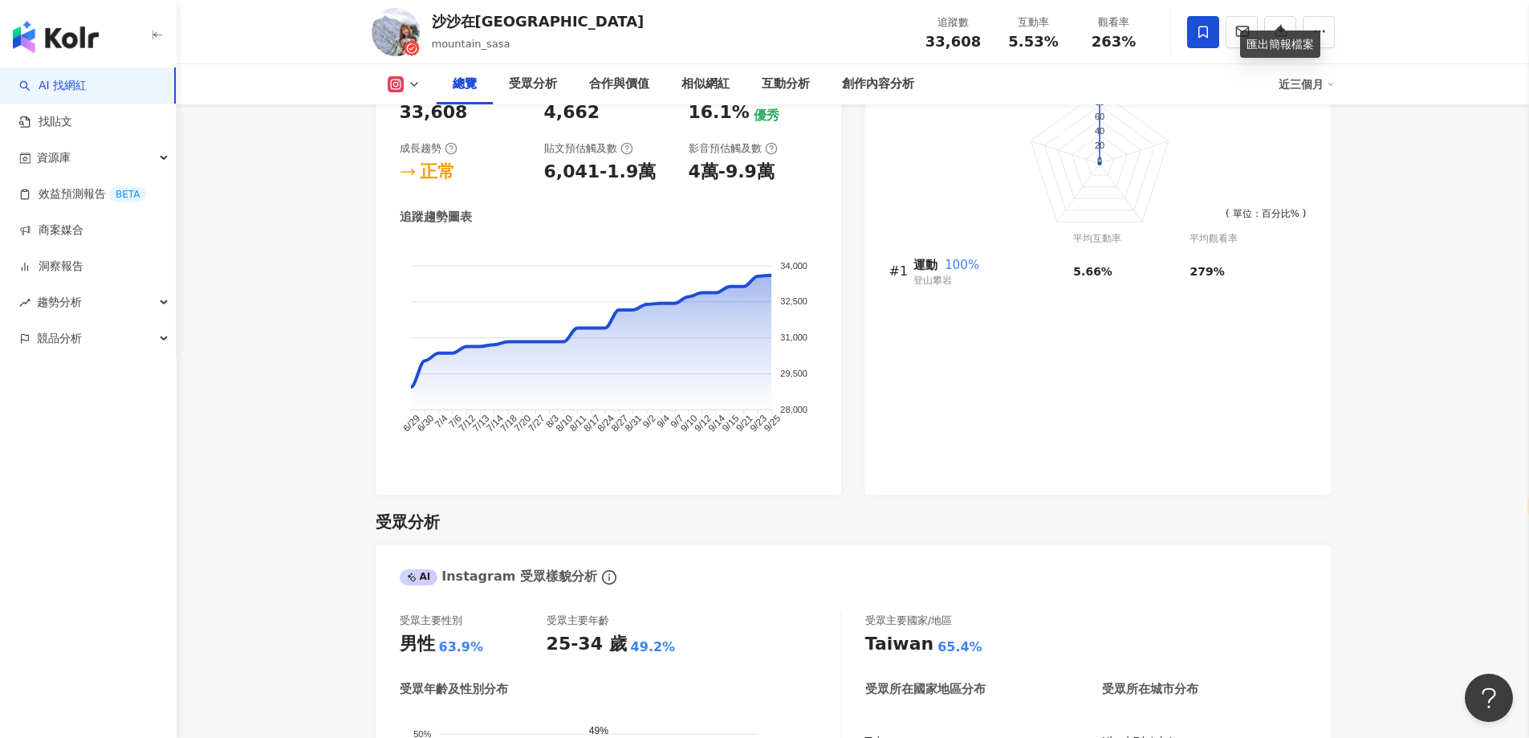
scroll to position [642, 0]
